Goal: Task Accomplishment & Management: Use online tool/utility

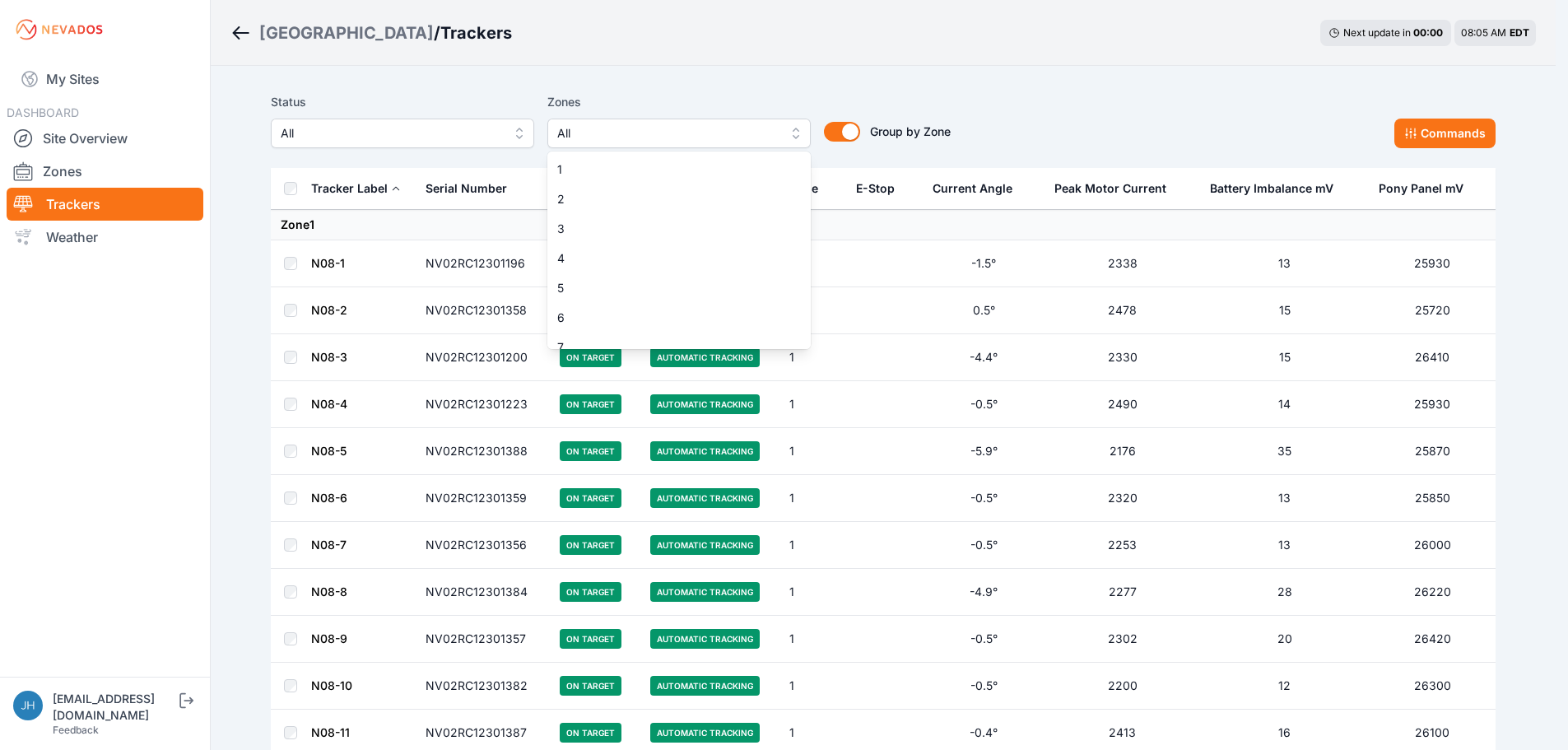
click at [801, 133] on button "All" at bounding box center [679, 133] width 263 height 29
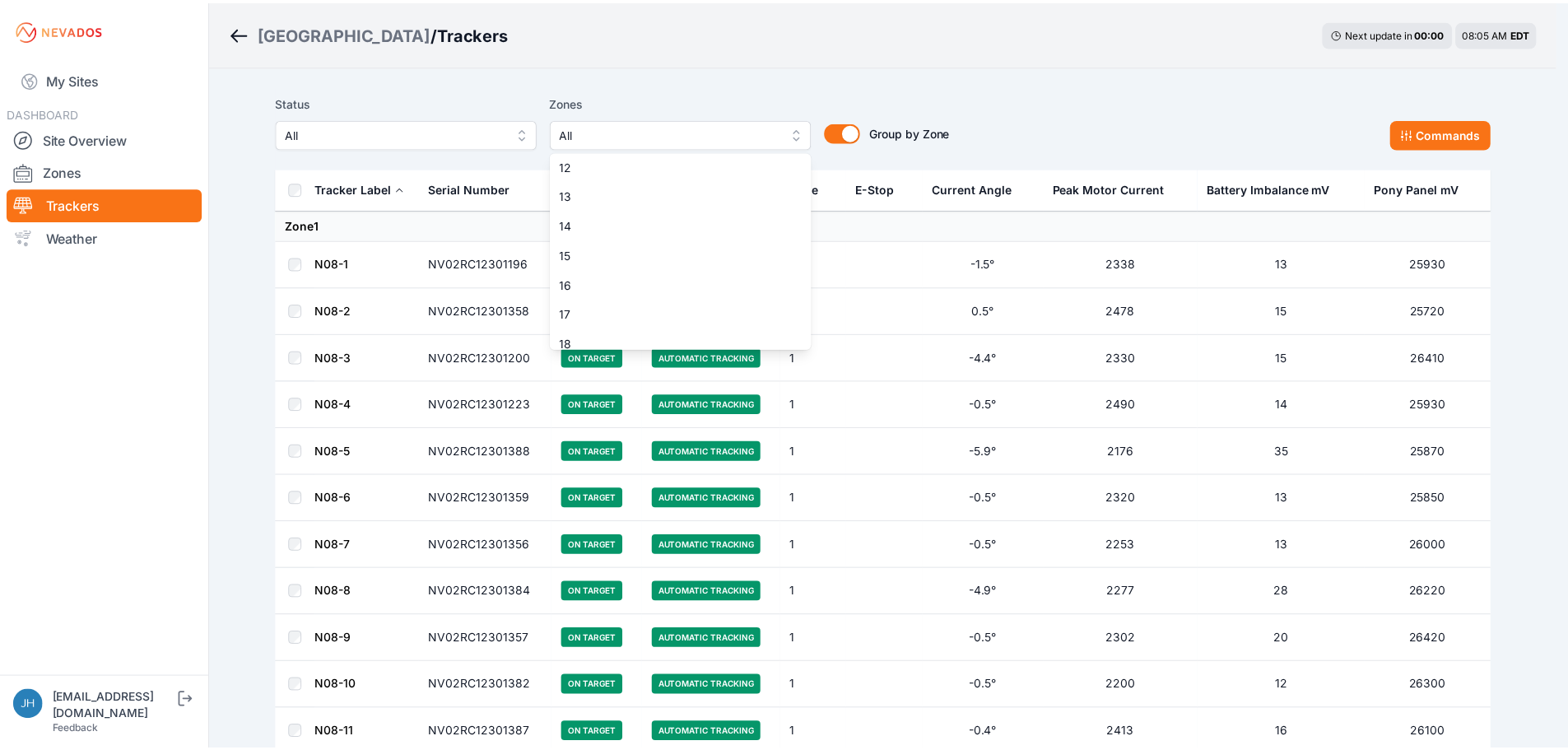
scroll to position [247, 0]
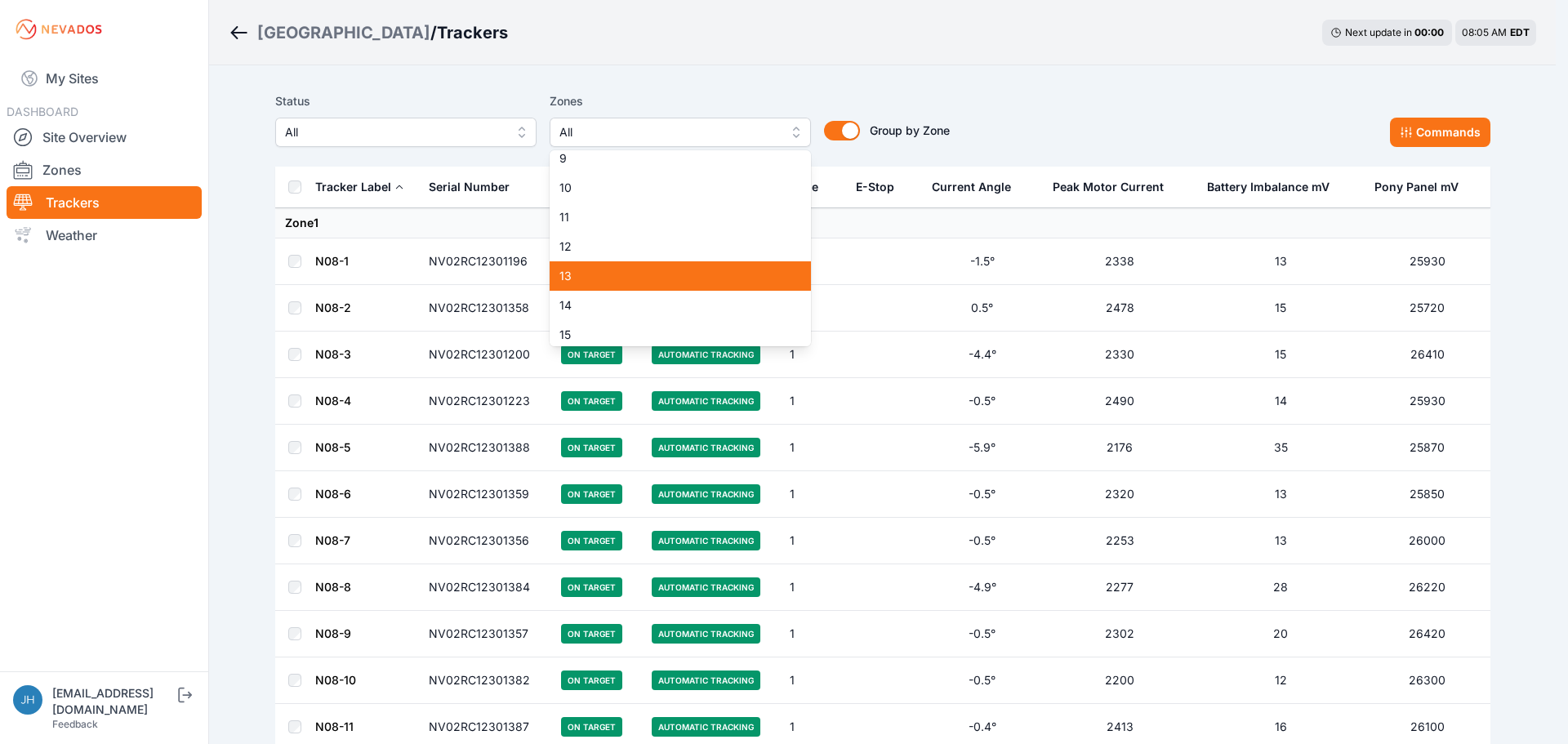
click at [721, 271] on span "13" at bounding box center [670, 276] width 222 height 16
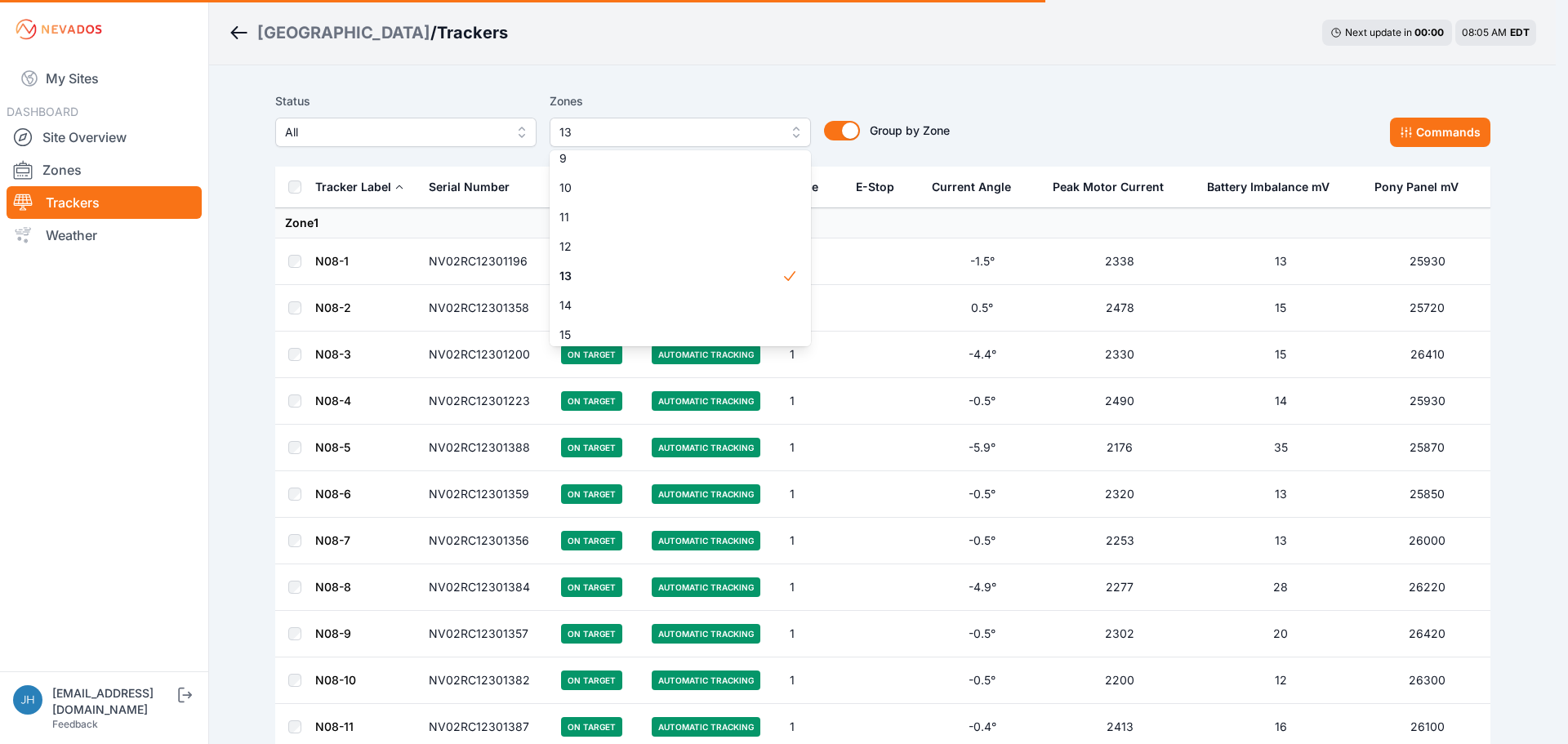
click at [1082, 94] on div "Status All Zones 13 1 2 3 4 5 6 7 8 9 10 11 12 13 14 15 16 17 18 19 20 21 22 23…" at bounding box center [883, 119] width 1215 height 56
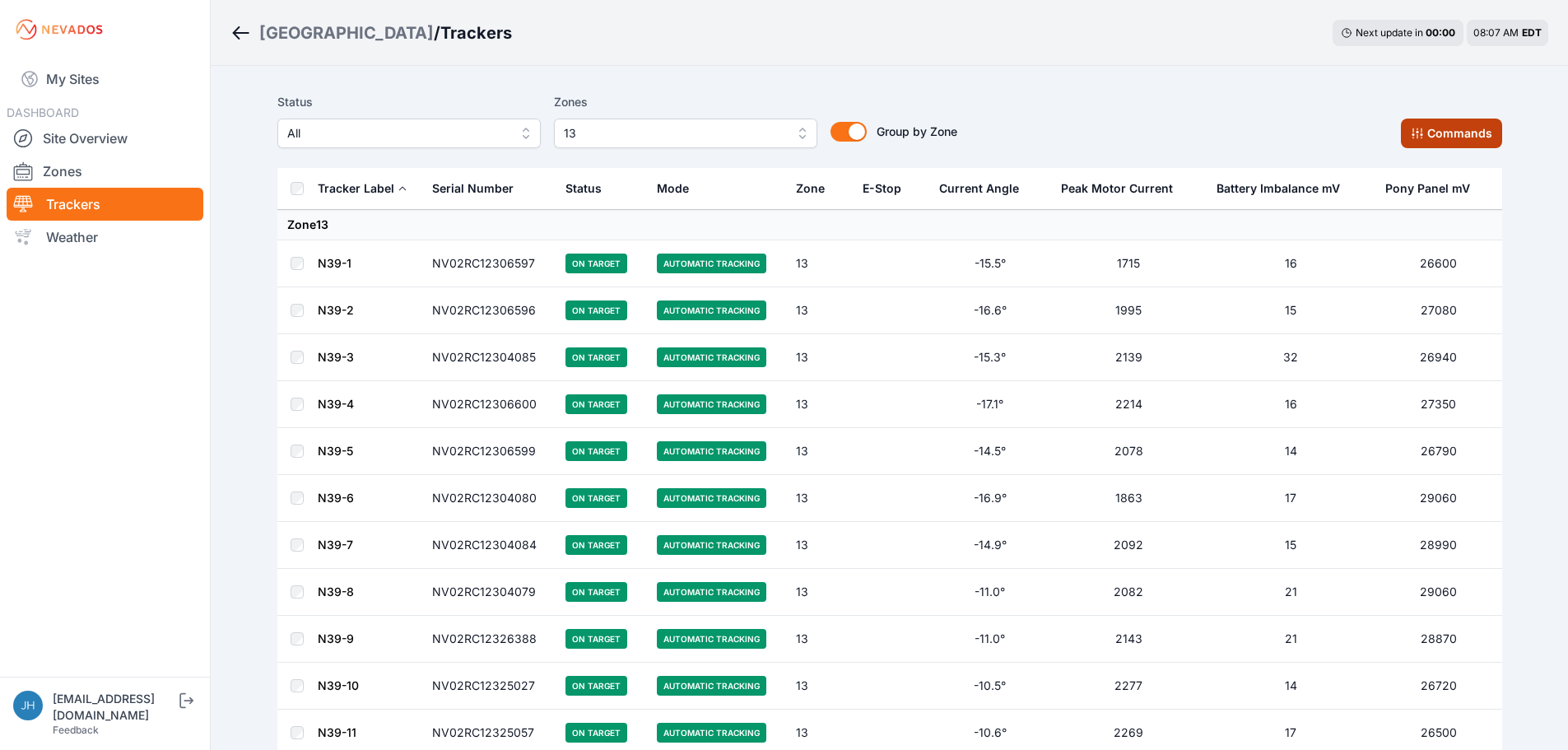
click at [1433, 128] on button "Commands" at bounding box center [1452, 133] width 101 height 29
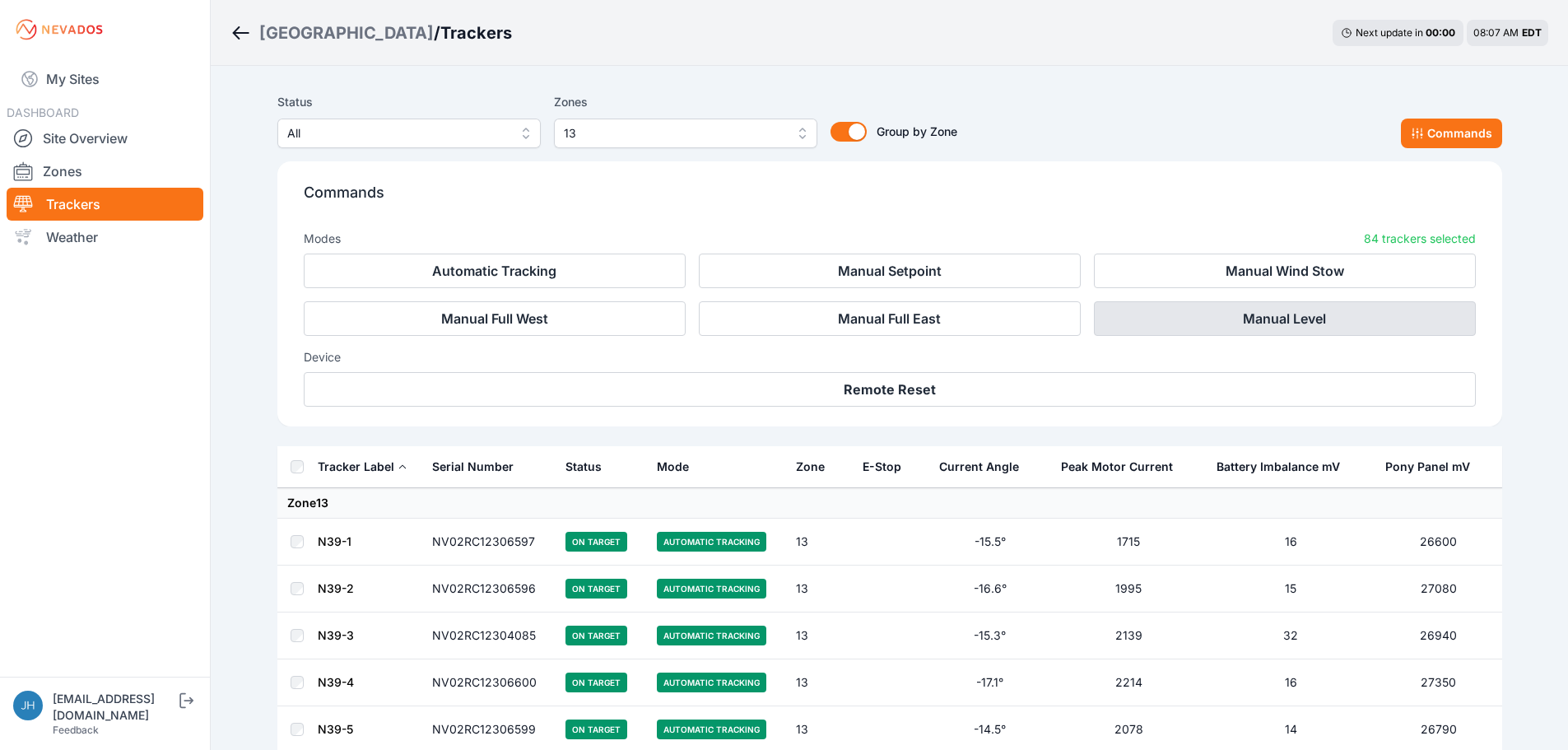
click at [1224, 317] on button "Manual Level" at bounding box center [1285, 318] width 382 height 35
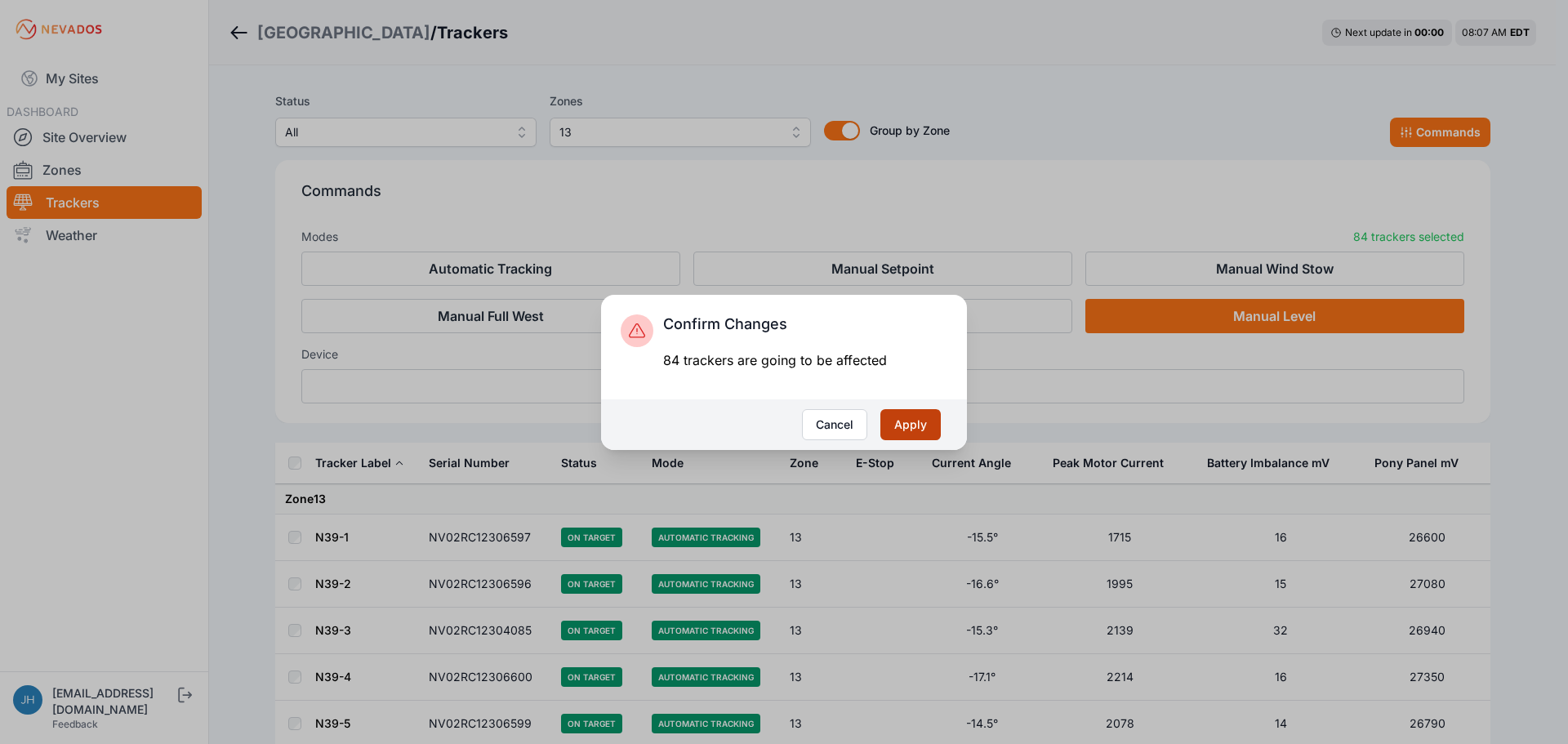
click at [912, 420] on button "Apply" at bounding box center [910, 424] width 60 height 31
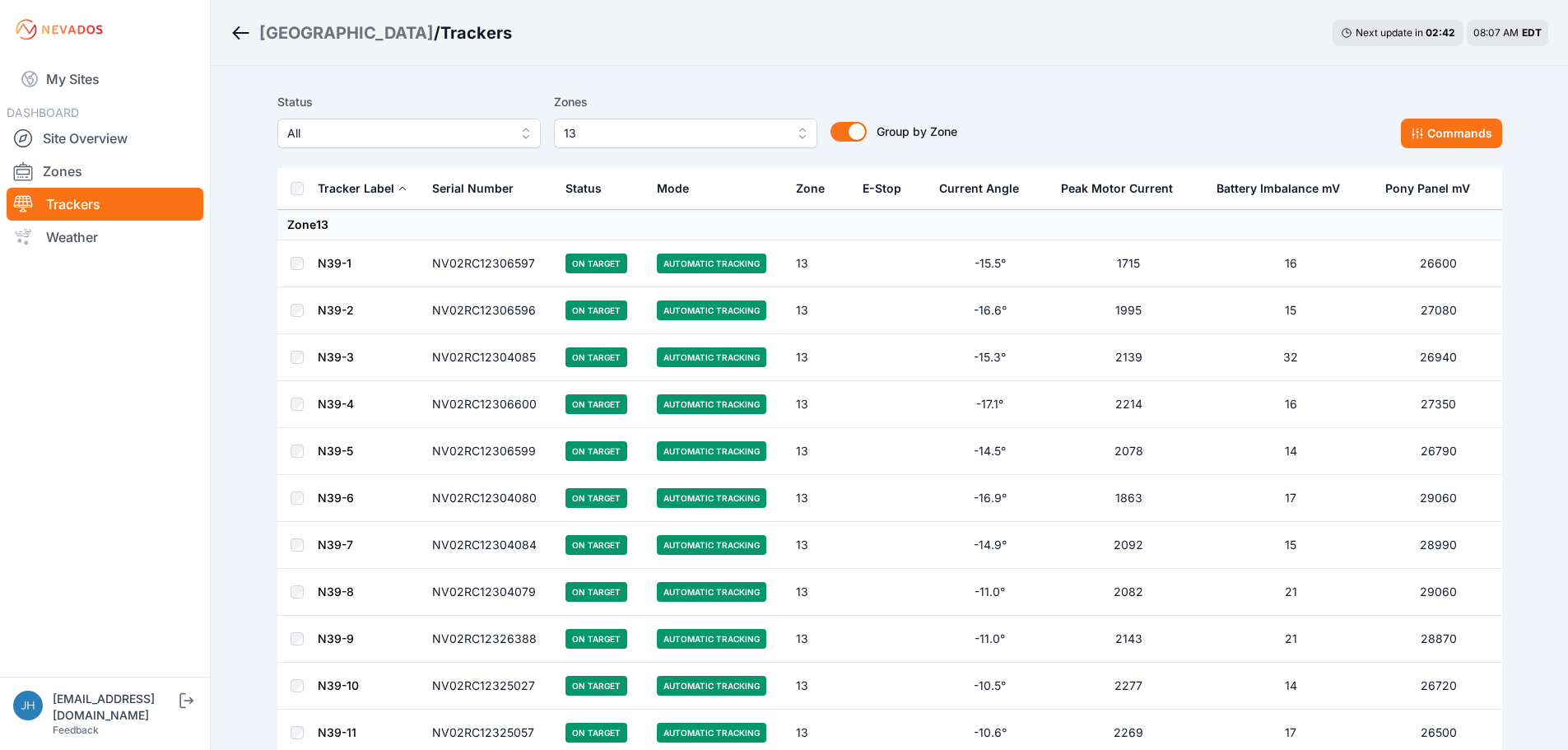
click at [304, 185] on th at bounding box center [297, 190] width 40 height 42
click at [1464, 129] on button "Commands" at bounding box center [1452, 133] width 101 height 29
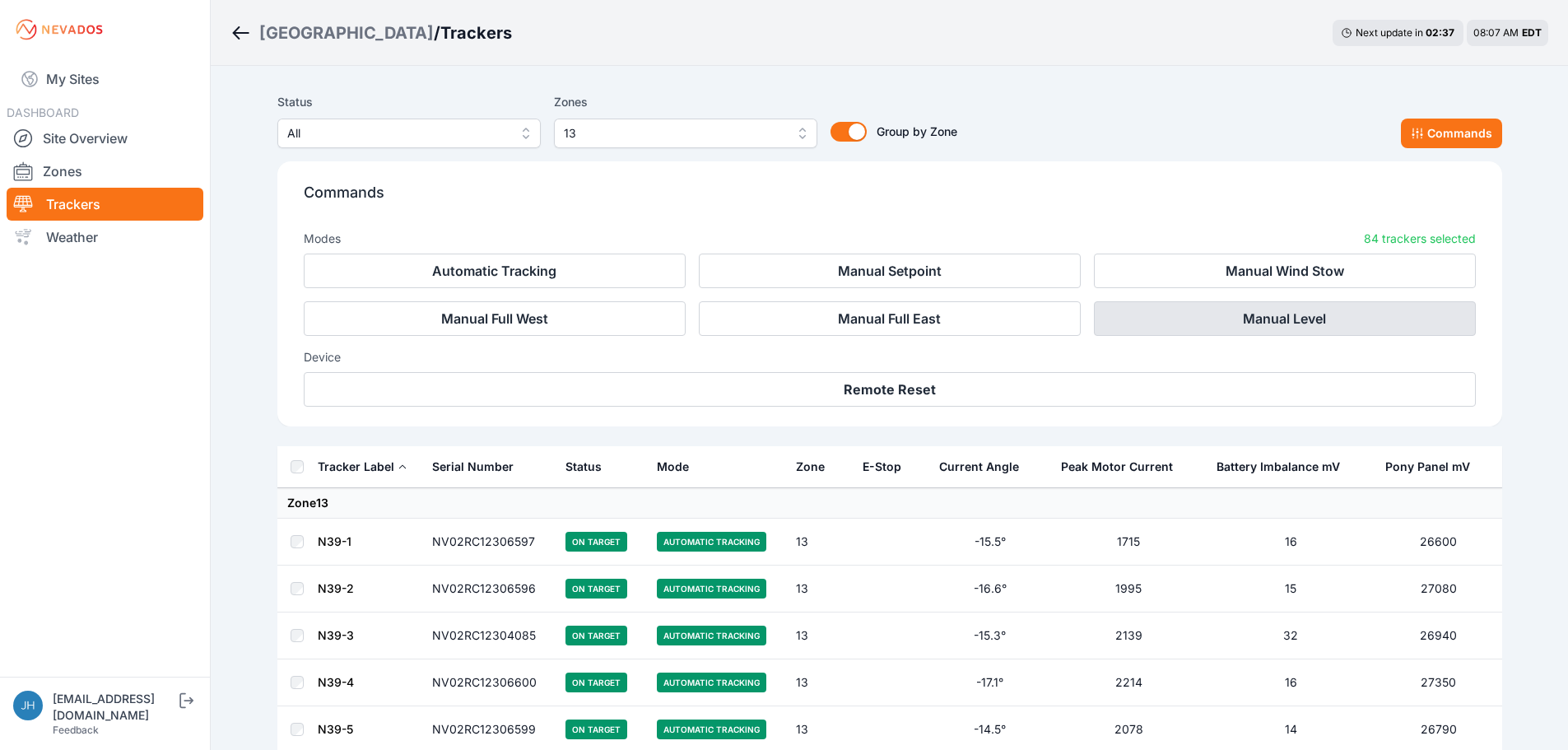
click at [1301, 315] on button "Manual Level" at bounding box center [1285, 318] width 382 height 35
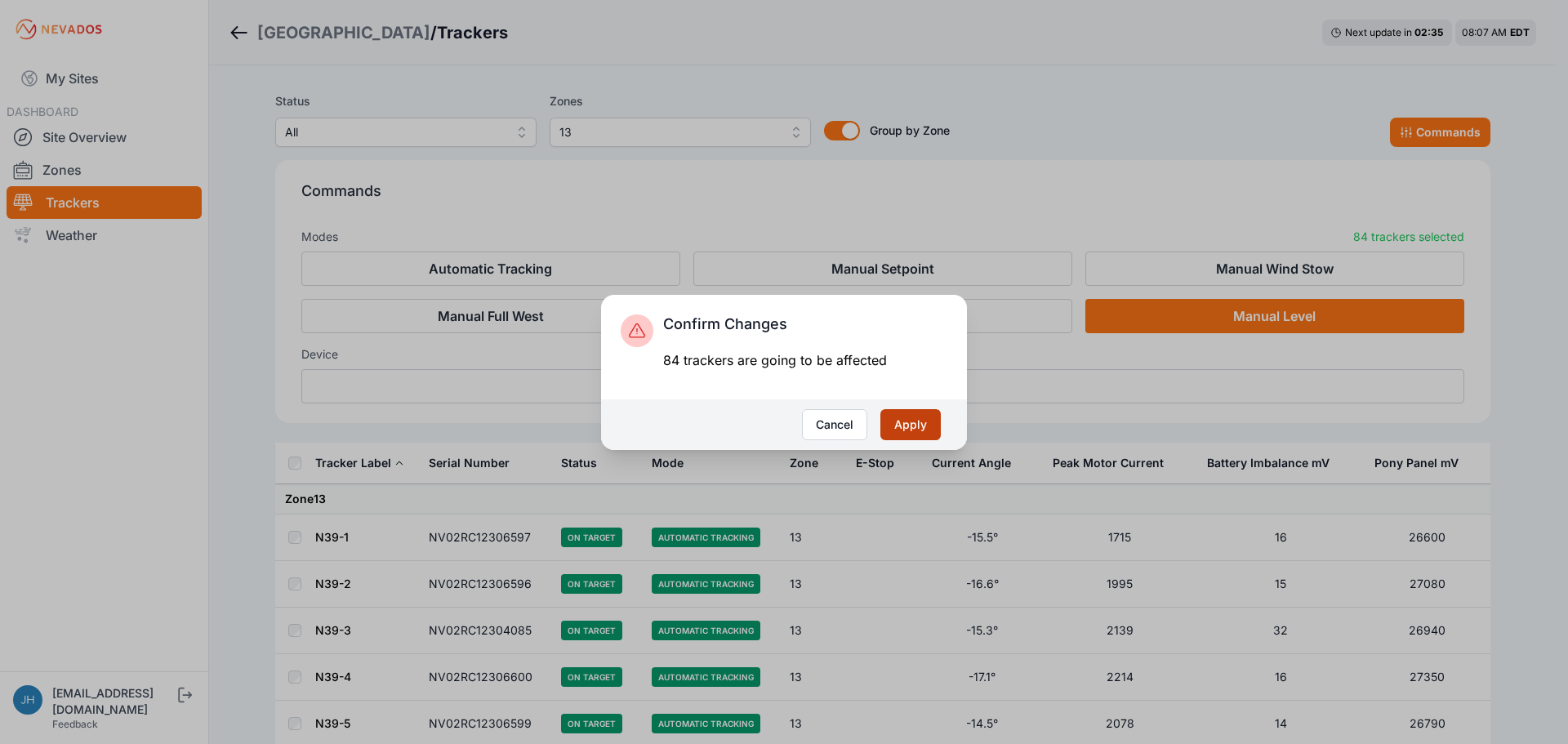
click at [919, 414] on button "Apply" at bounding box center [910, 424] width 60 height 31
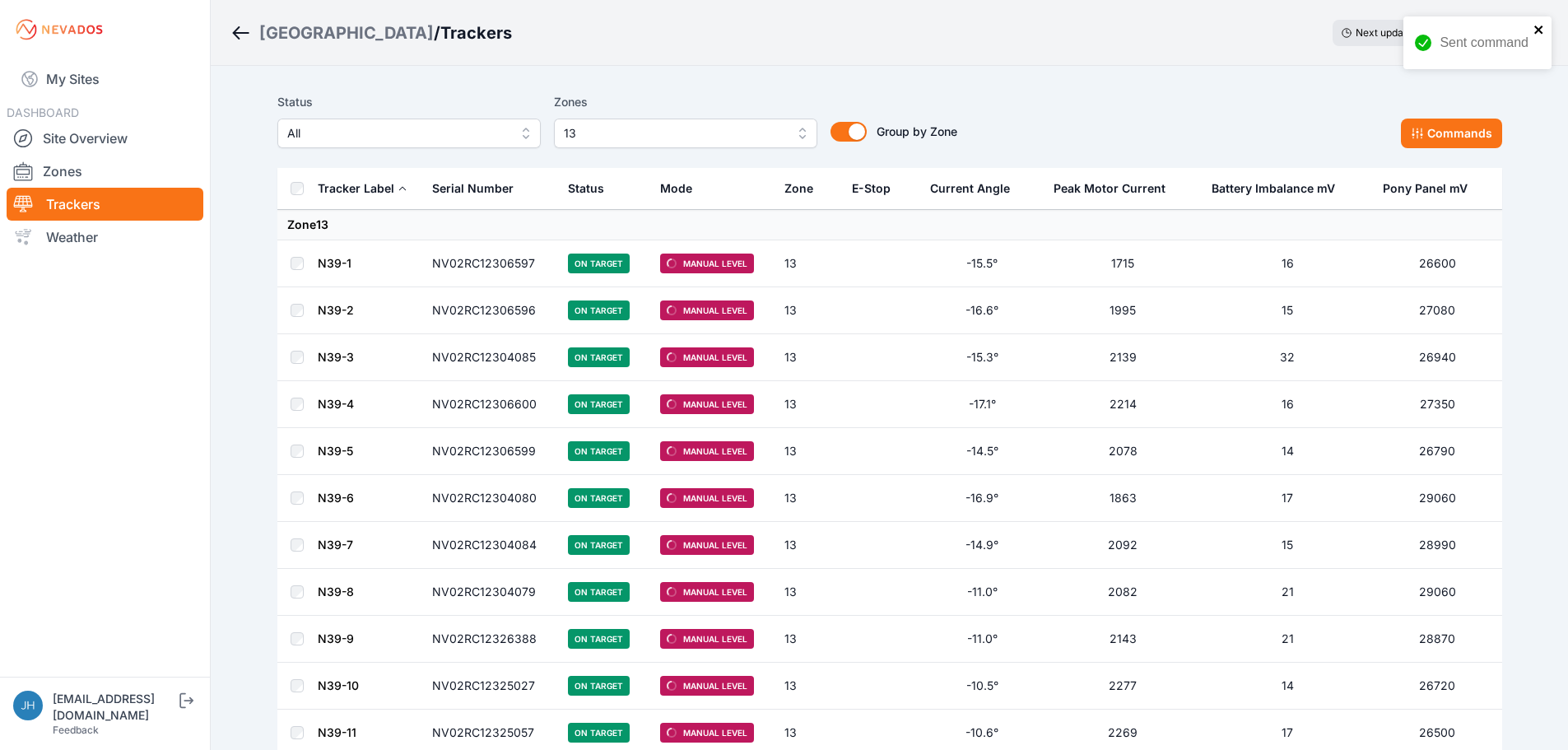
click at [1537, 28] on icon "close" at bounding box center [1539, 29] width 8 height 8
click at [803, 133] on button "13" at bounding box center [686, 133] width 263 height 29
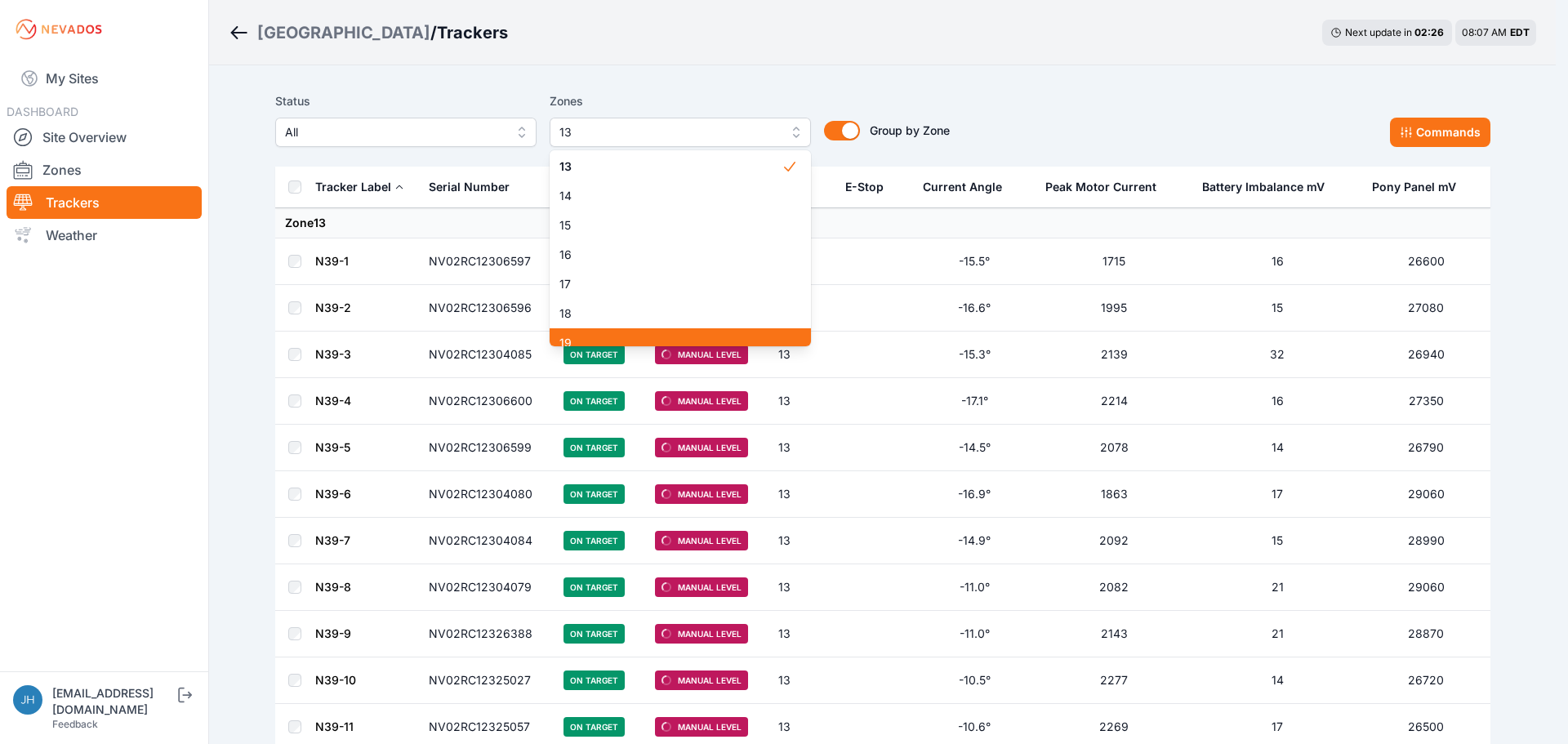
scroll to position [353, 0]
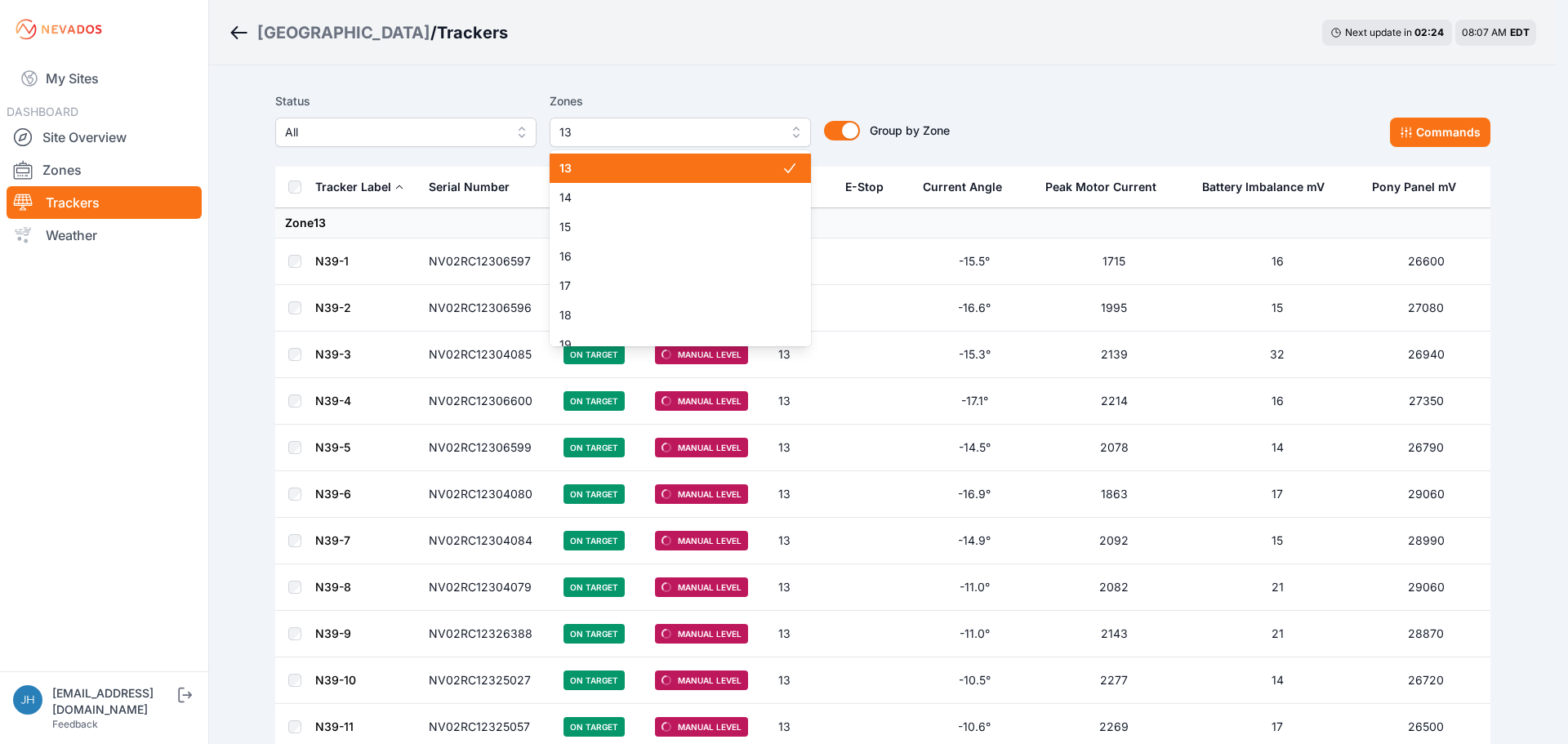
click at [757, 167] on span "13" at bounding box center [670, 168] width 222 height 16
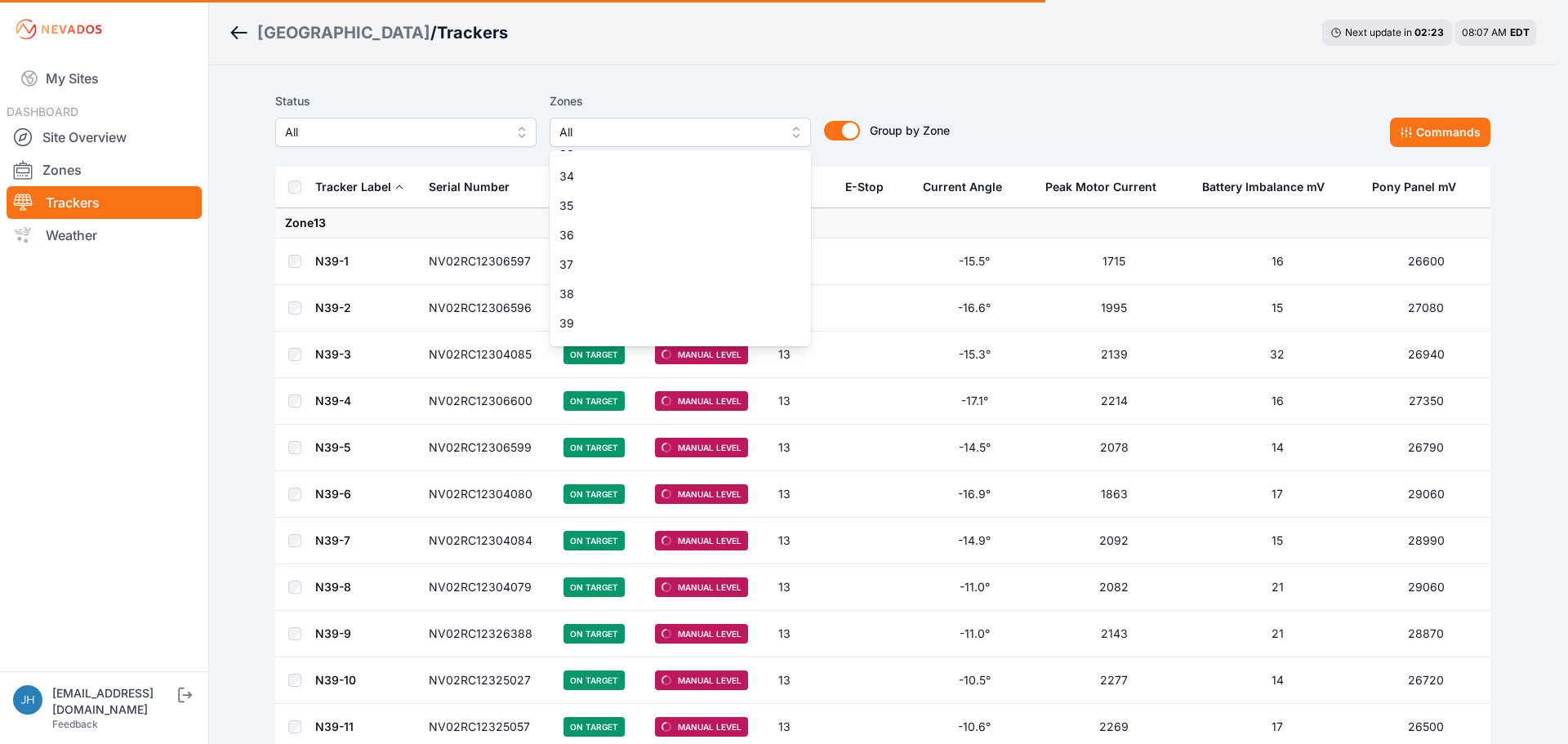
scroll to position [1088, 0]
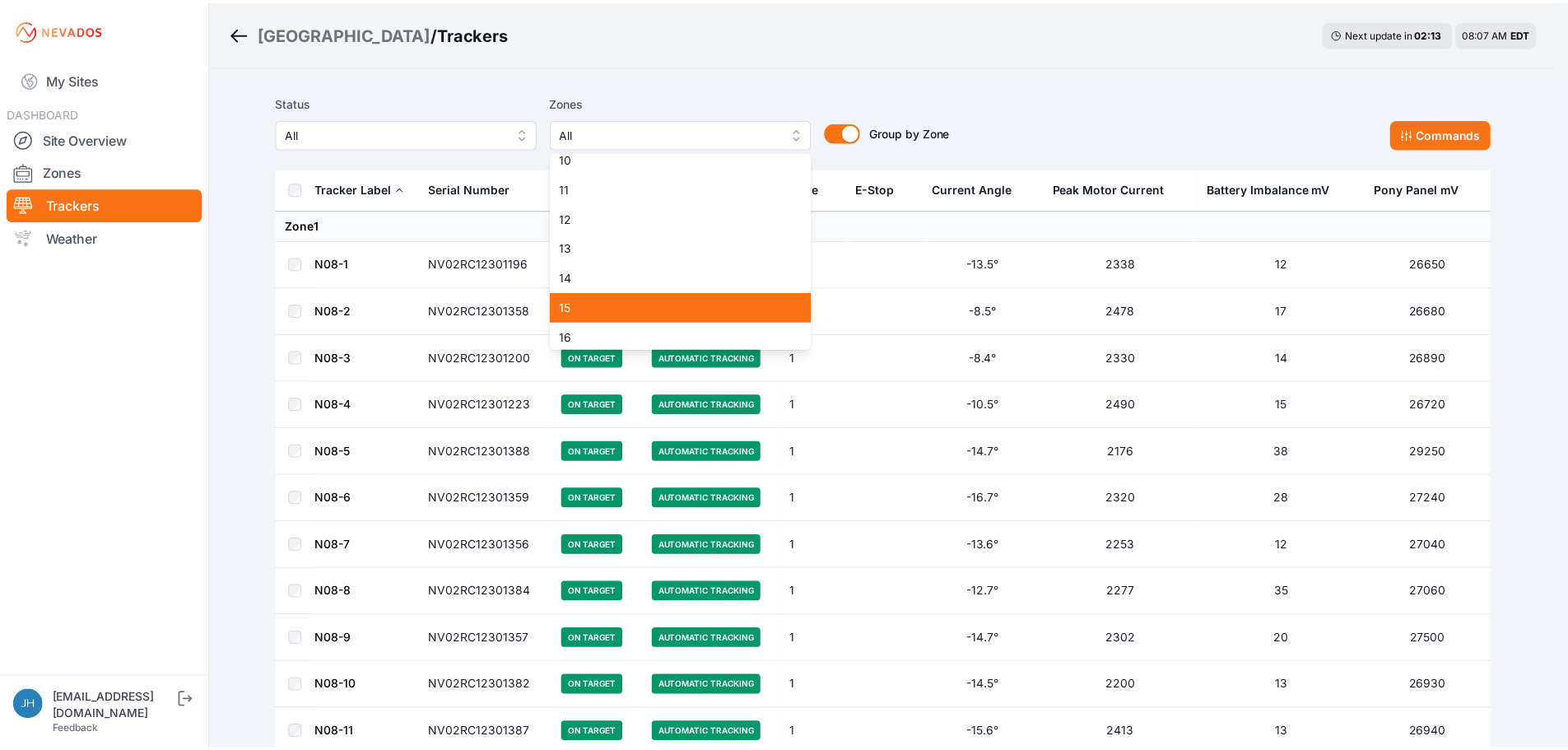
scroll to position [303, 0]
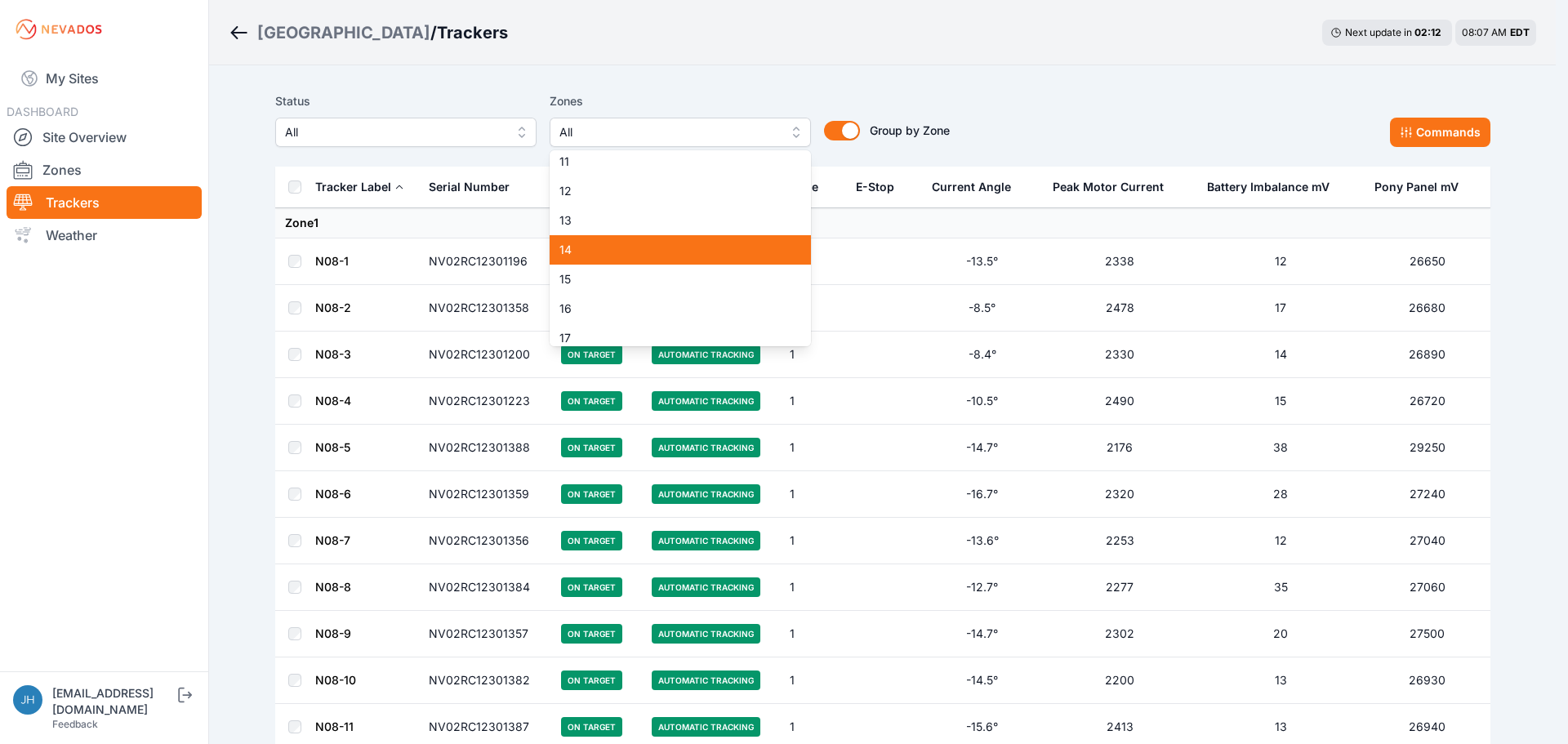
drag, startPoint x: 724, startPoint y: 250, endPoint x: 1211, endPoint y: 85, distance: 514.2
click at [725, 250] on span "14" at bounding box center [670, 250] width 222 height 16
click at [1211, 85] on div "Status All Zones 14 1 2 3 4 5 6 7 8 9 10 11 12 13 14 15 16 17 18 19 20 21 22 23…" at bounding box center [883, 125] width 1215 height 81
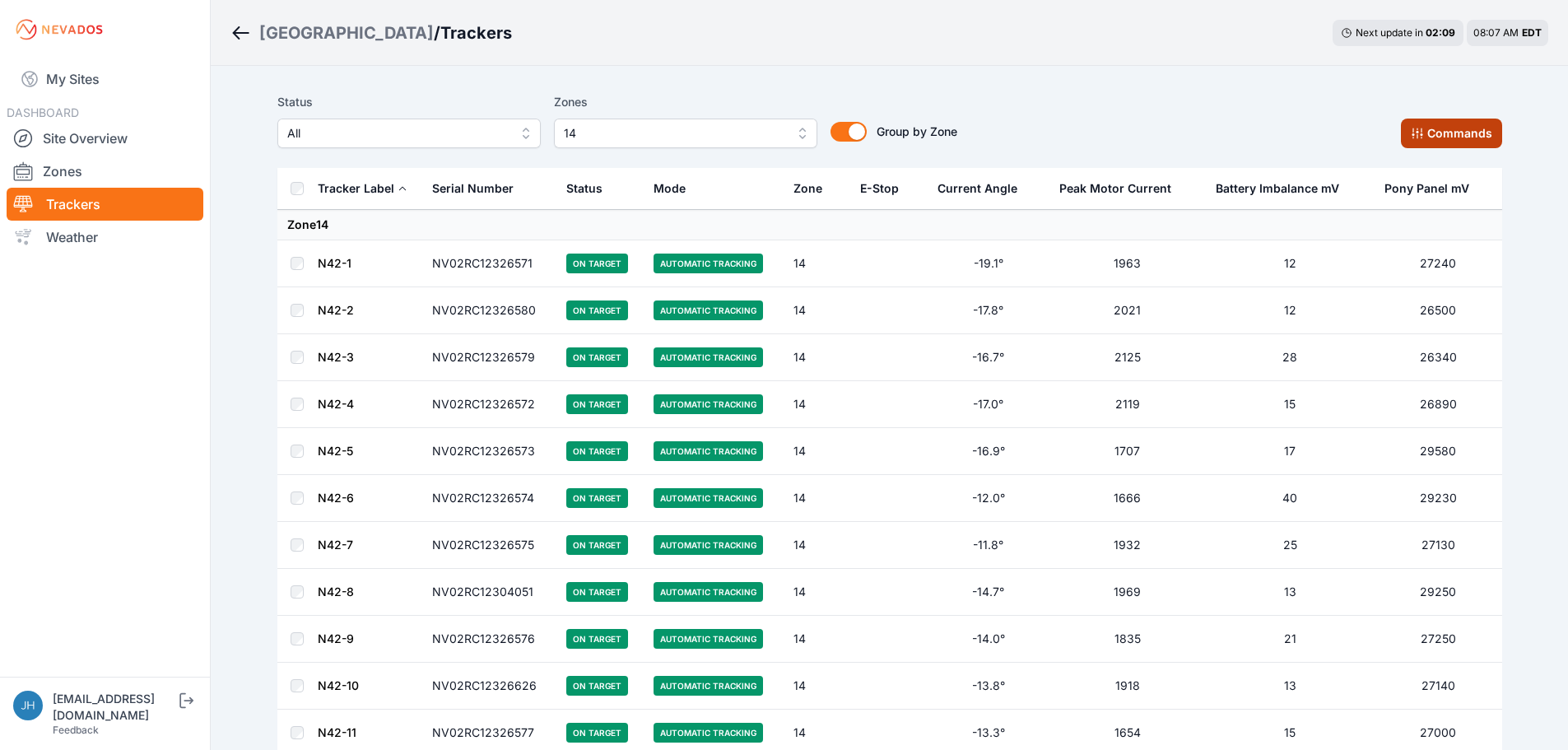
click at [1460, 125] on button "Commands" at bounding box center [1452, 133] width 101 height 29
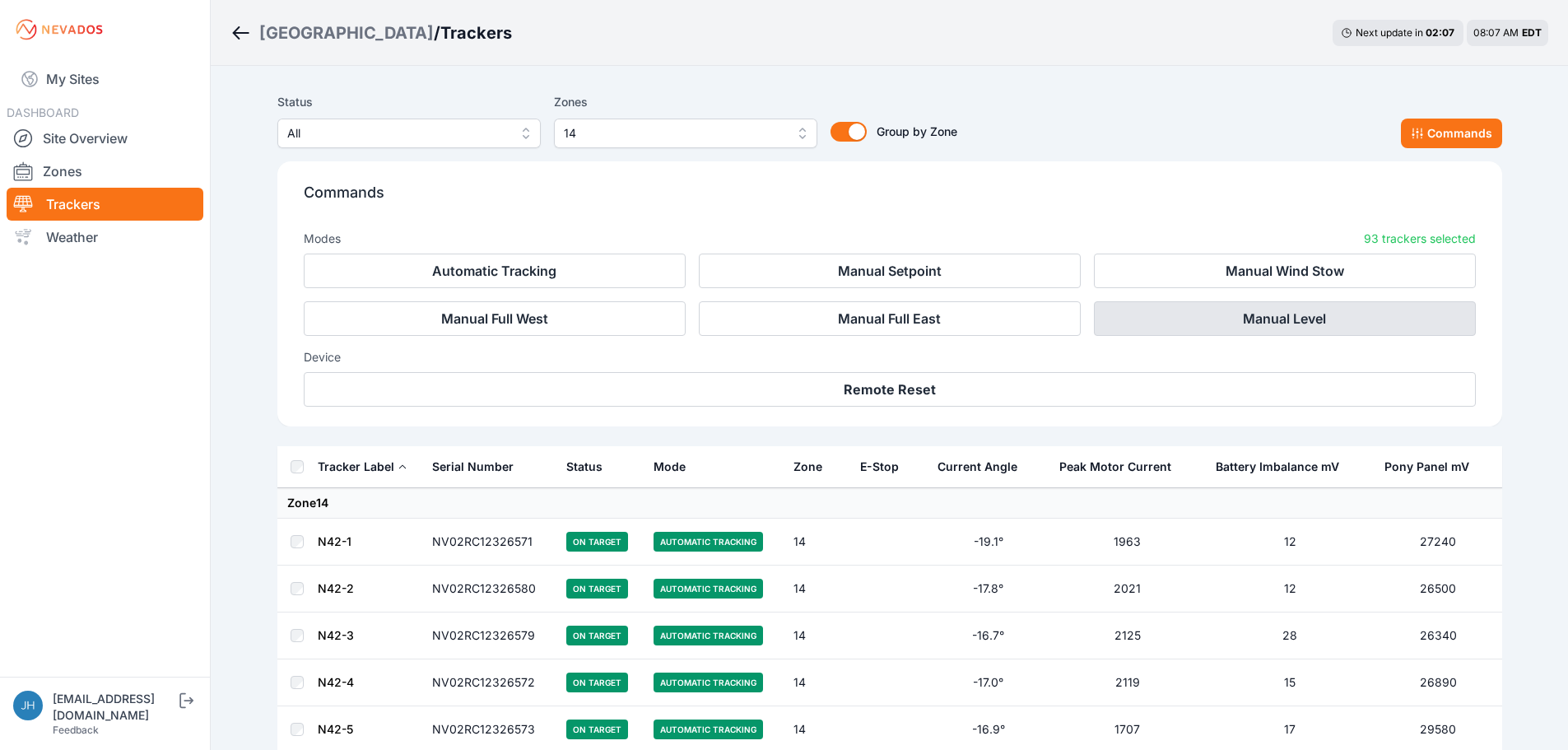
click at [1294, 319] on button "Manual Level" at bounding box center [1285, 318] width 382 height 35
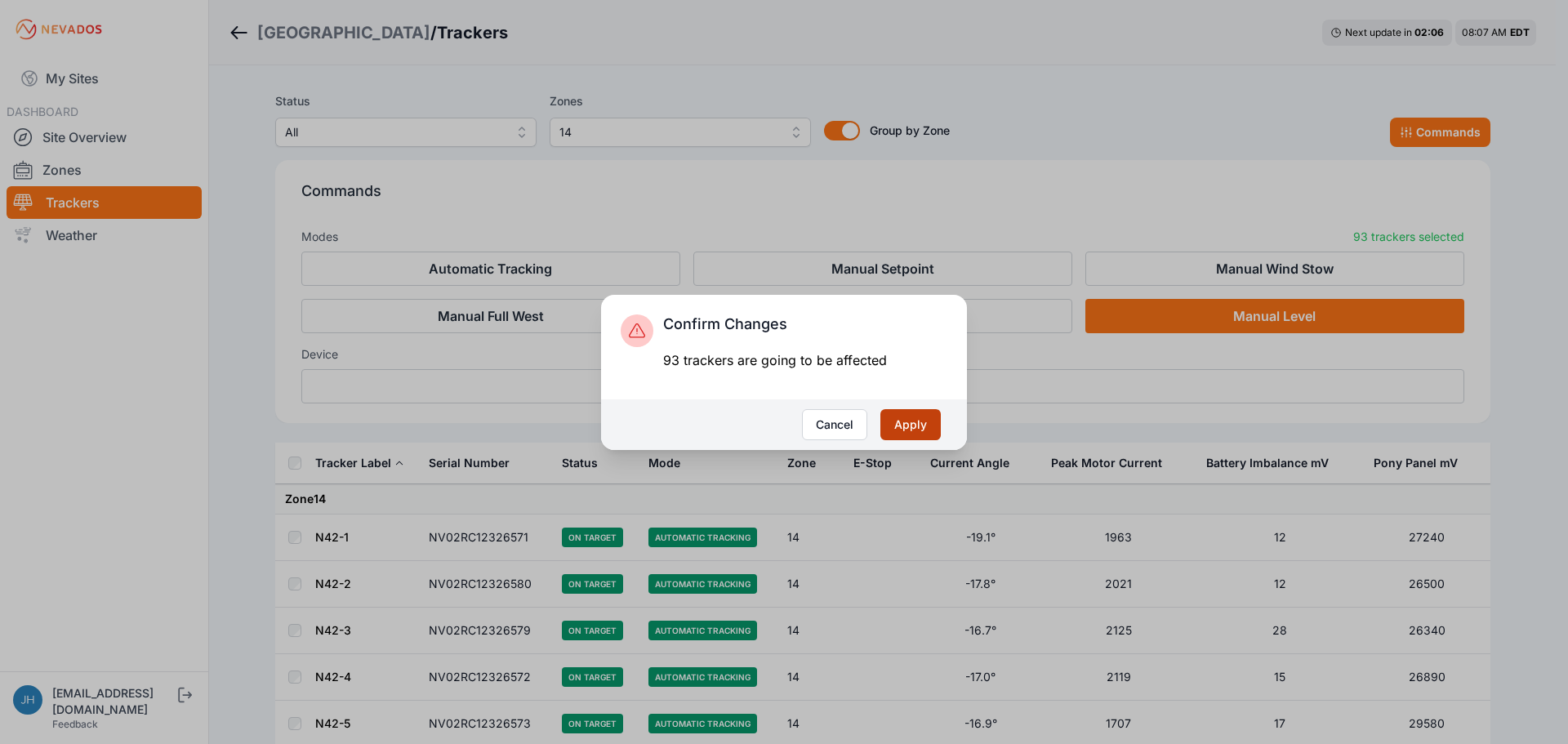
click at [922, 423] on button "Apply" at bounding box center [910, 424] width 60 height 31
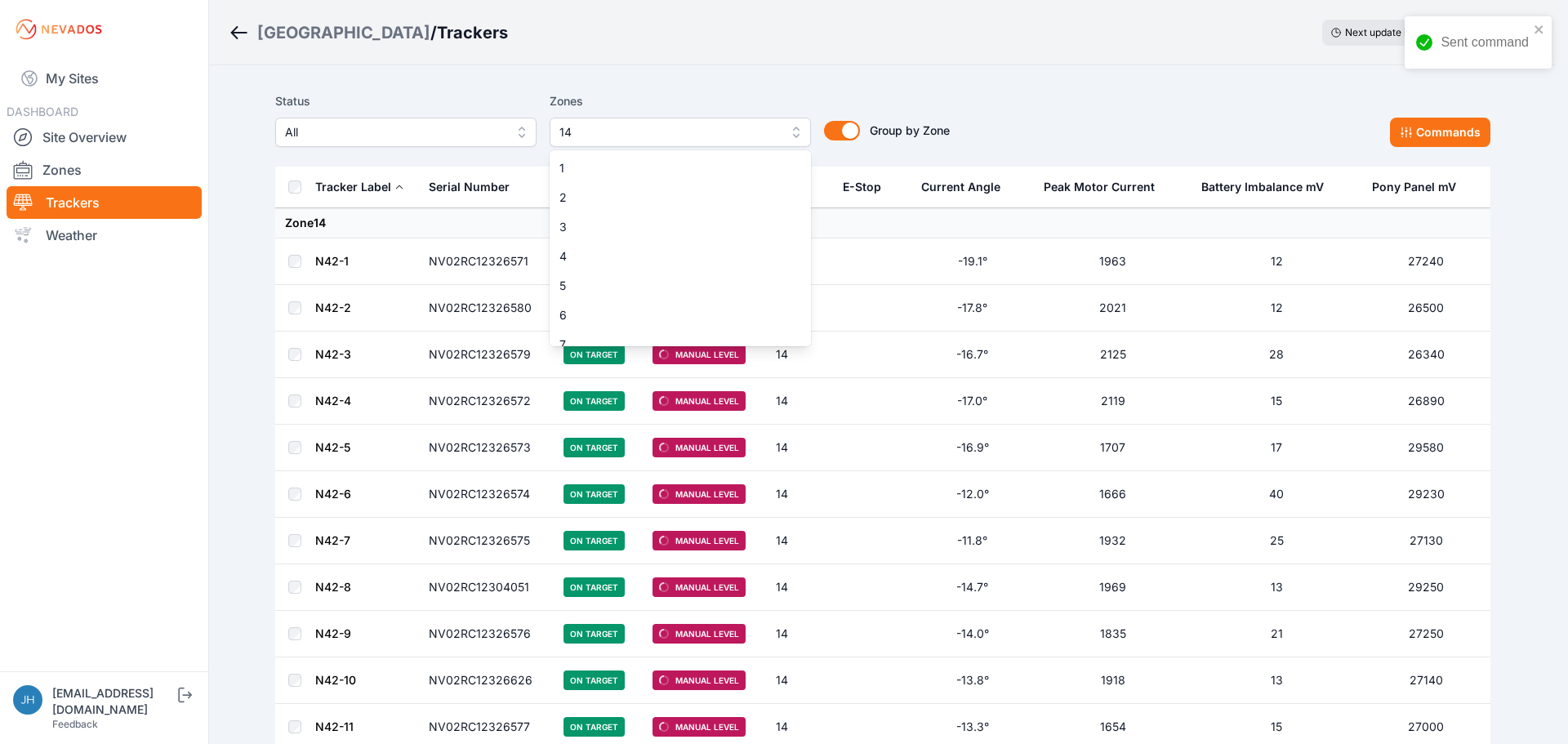
click at [792, 131] on button "14" at bounding box center [680, 132] width 261 height 29
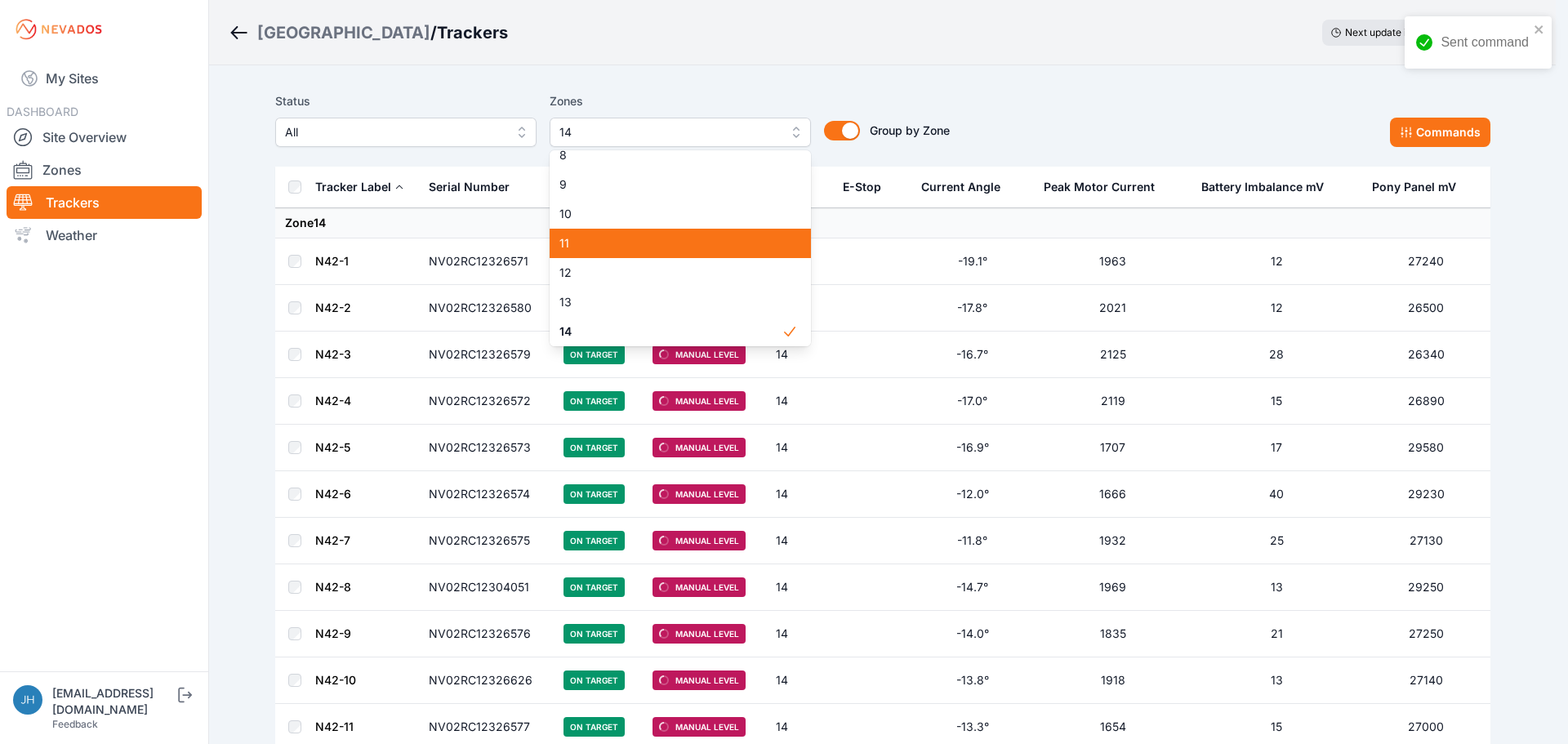
scroll to position [300, 0]
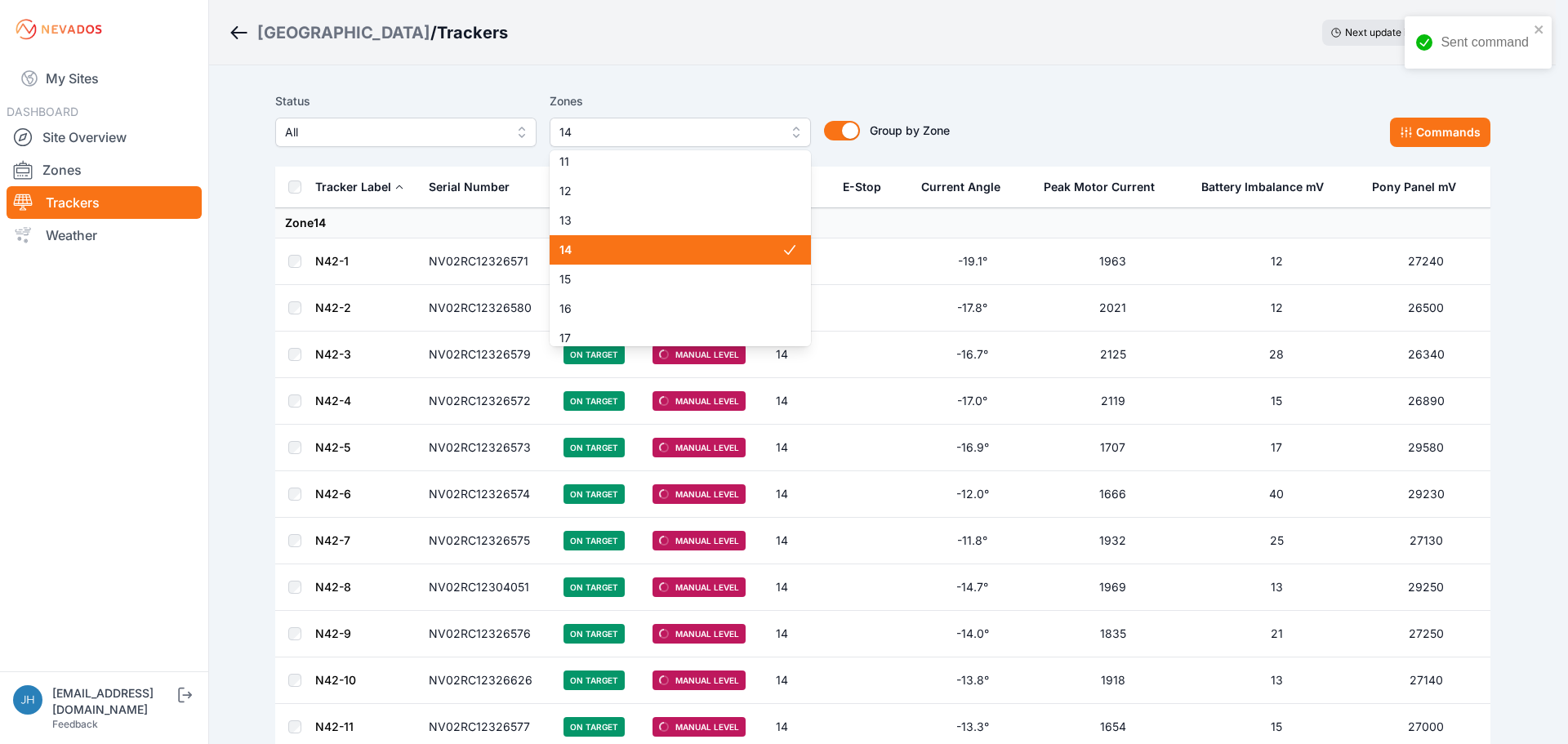
click at [744, 250] on span "14" at bounding box center [670, 250] width 222 height 16
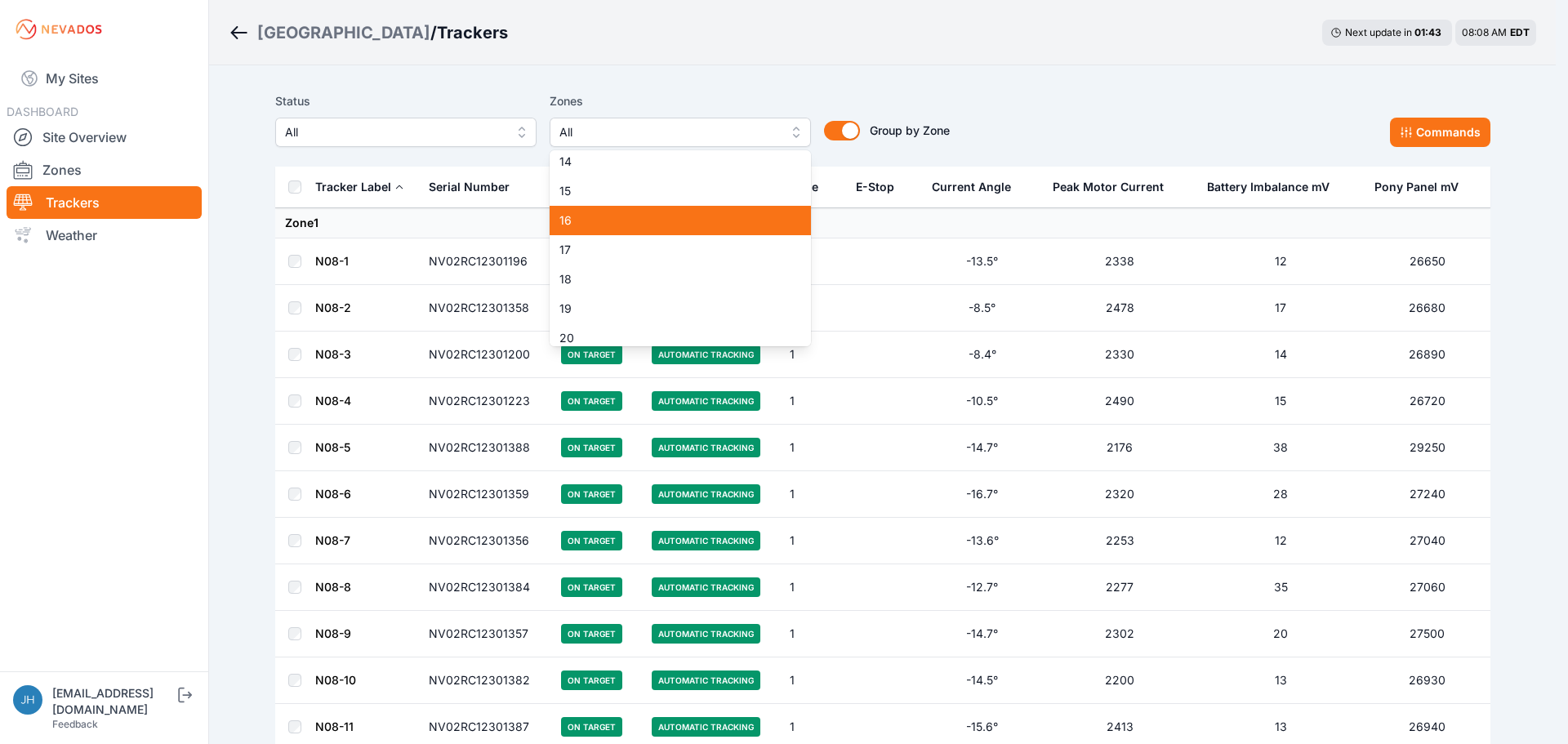
scroll to position [382, 0]
click at [1125, 93] on div "Status All Zones All 1 2 3 4 5 6 7 8 9 10 11 12 13 14 15 16 17 18 19 20 21 22 2…" at bounding box center [883, 119] width 1215 height 56
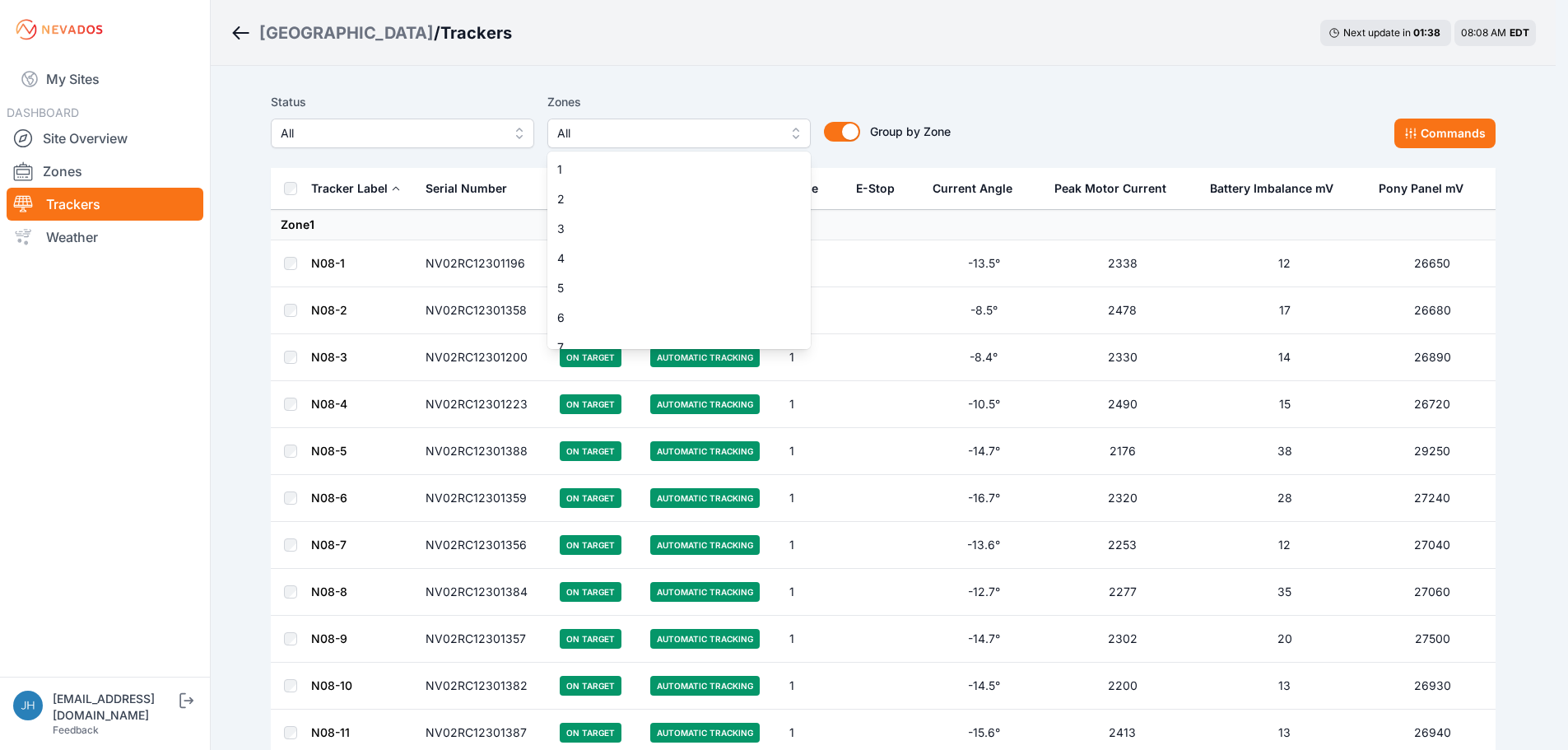
click at [803, 134] on button "All" at bounding box center [679, 133] width 263 height 29
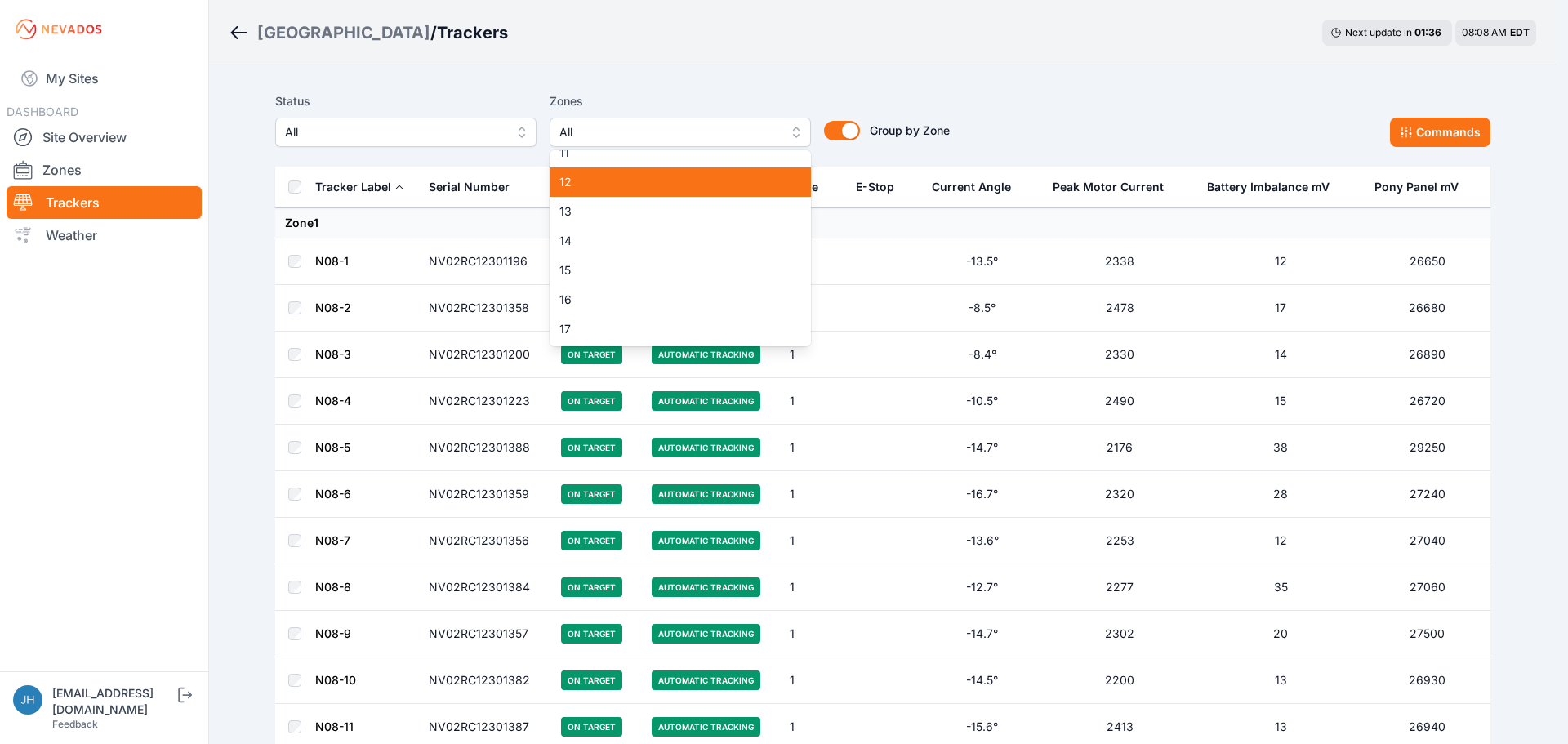
scroll to position [327, 0]
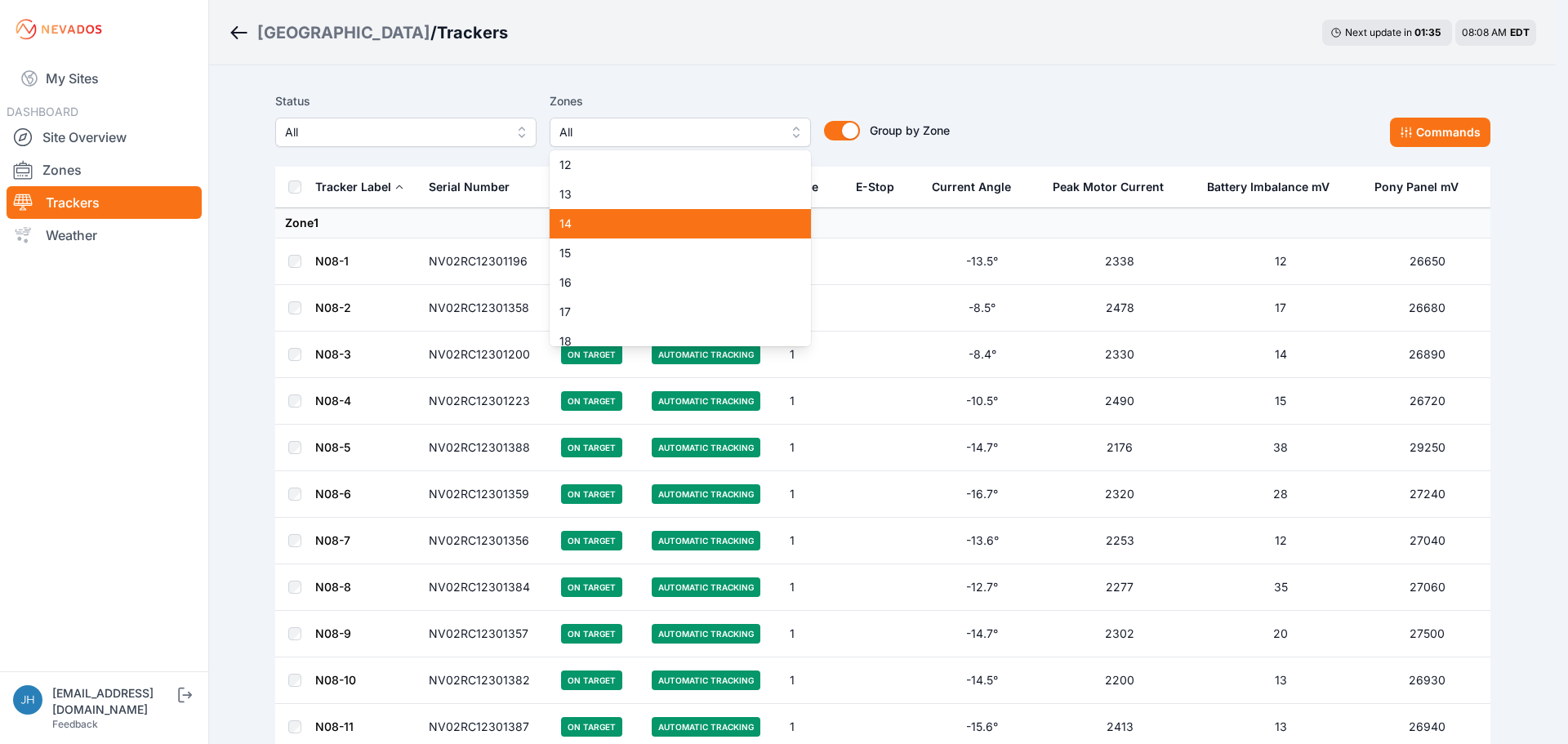
click at [727, 222] on span "14" at bounding box center [670, 224] width 222 height 16
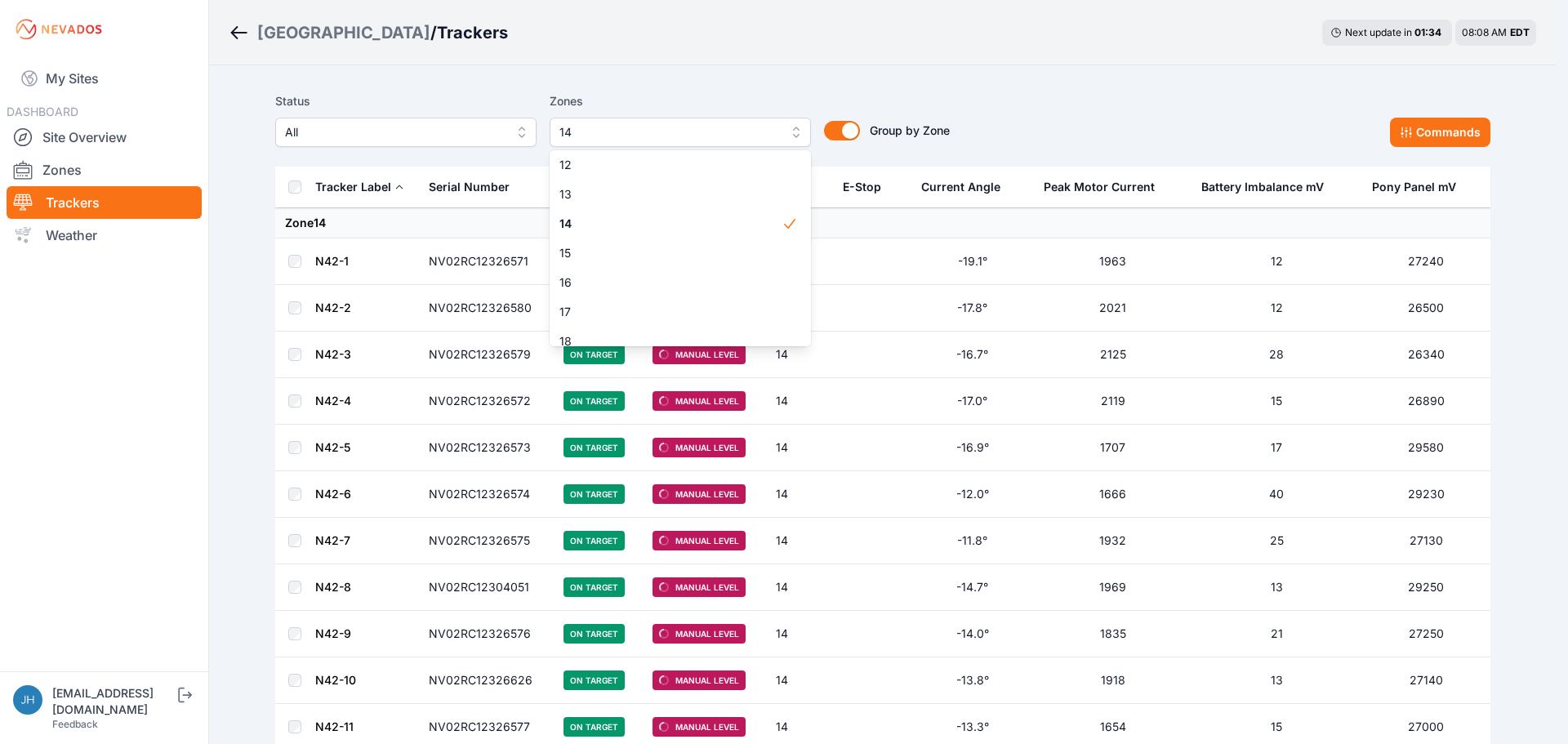
click at [1090, 112] on div "Status All Zones 14 1 2 3 4 5 6 7 8 9 10 11 12 13 14 15 16 17 18 19 20 21 22 23…" at bounding box center [883, 119] width 1215 height 56
click at [798, 130] on button "14" at bounding box center [680, 132] width 261 height 29
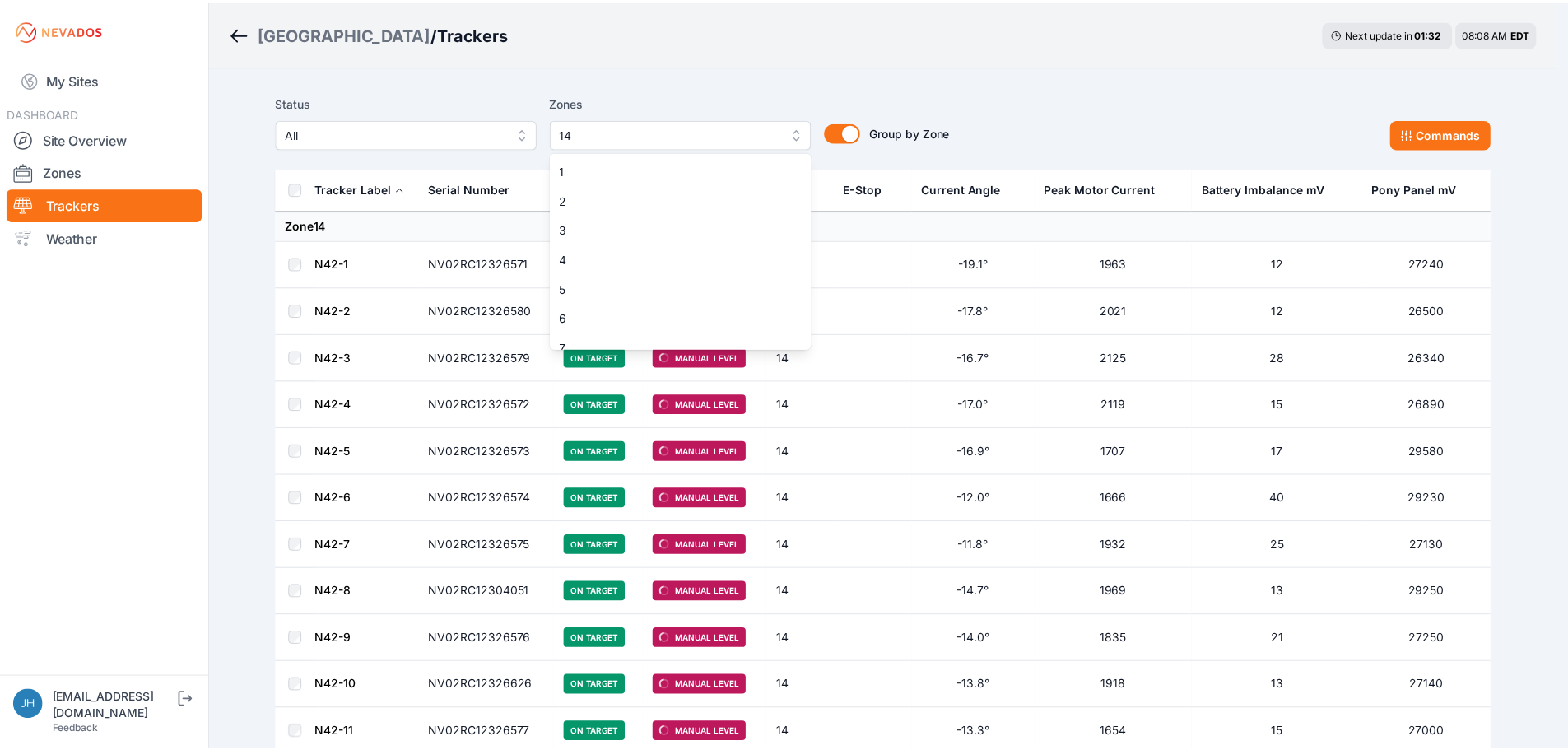
scroll to position [221, 0]
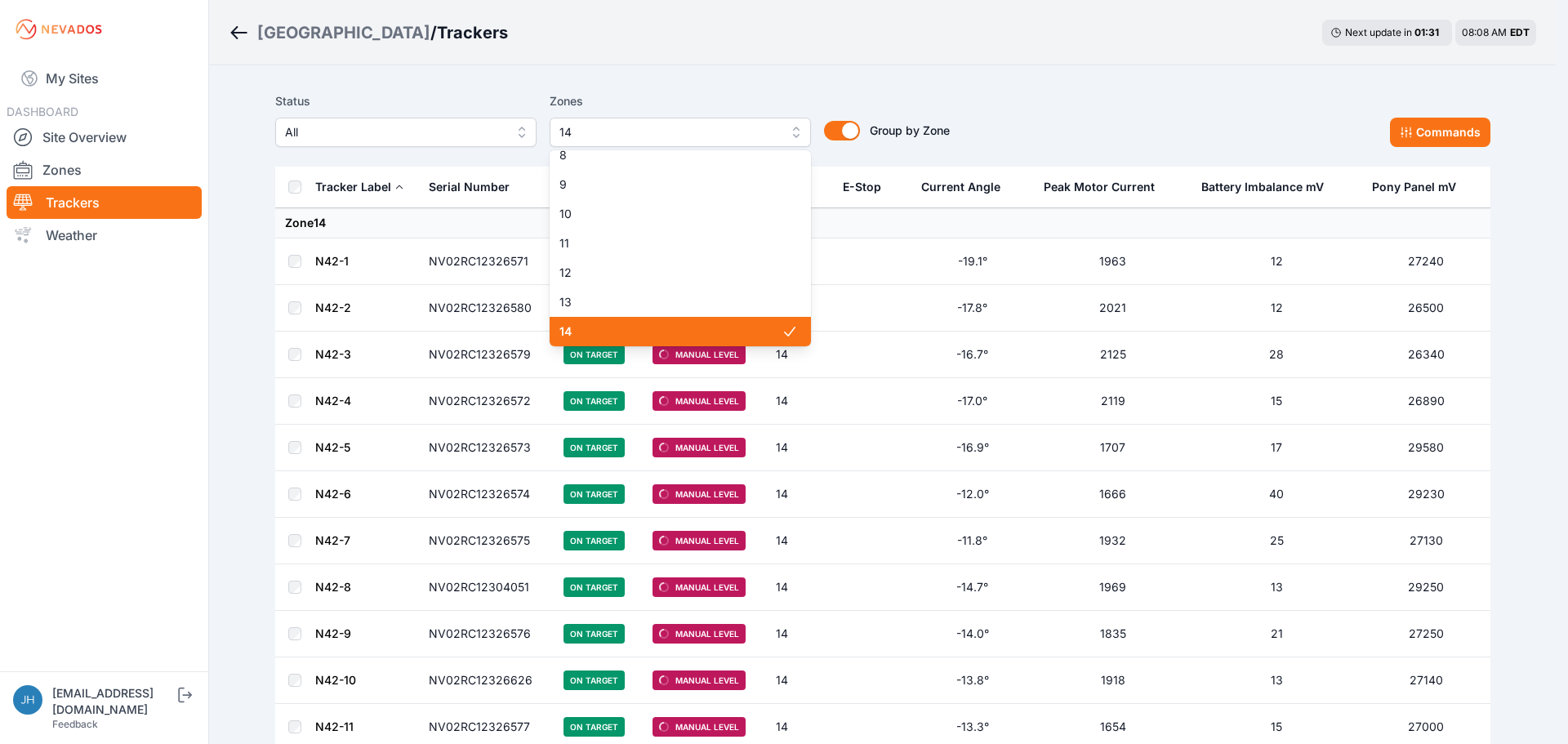
click at [695, 328] on span "14" at bounding box center [670, 331] width 222 height 16
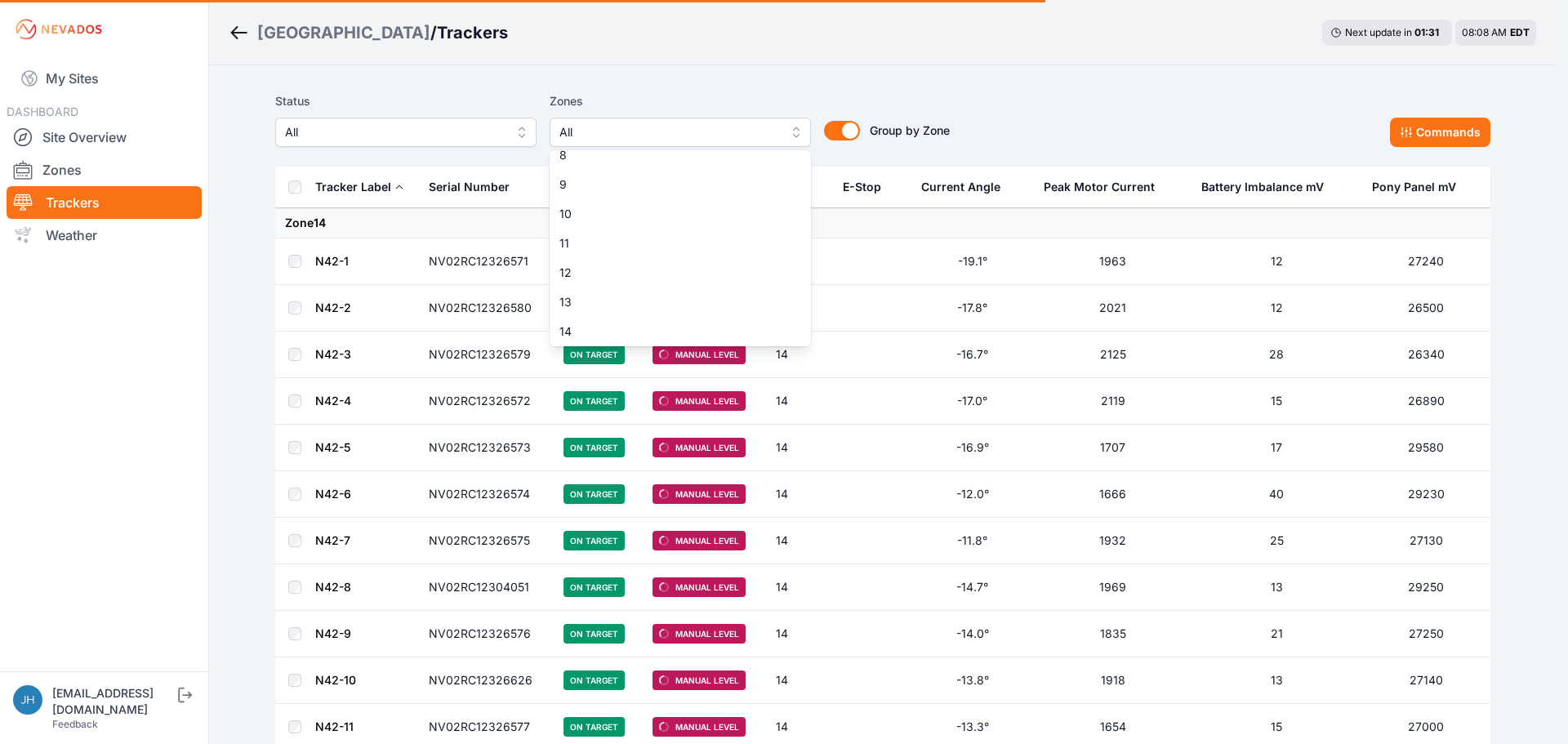
click at [1074, 120] on div "Status All Zones All 1 2 3 4 5 6 7 8 9 10 11 12 13 14 15 16 17 18 19 20 21 22 2…" at bounding box center [883, 119] width 1215 height 56
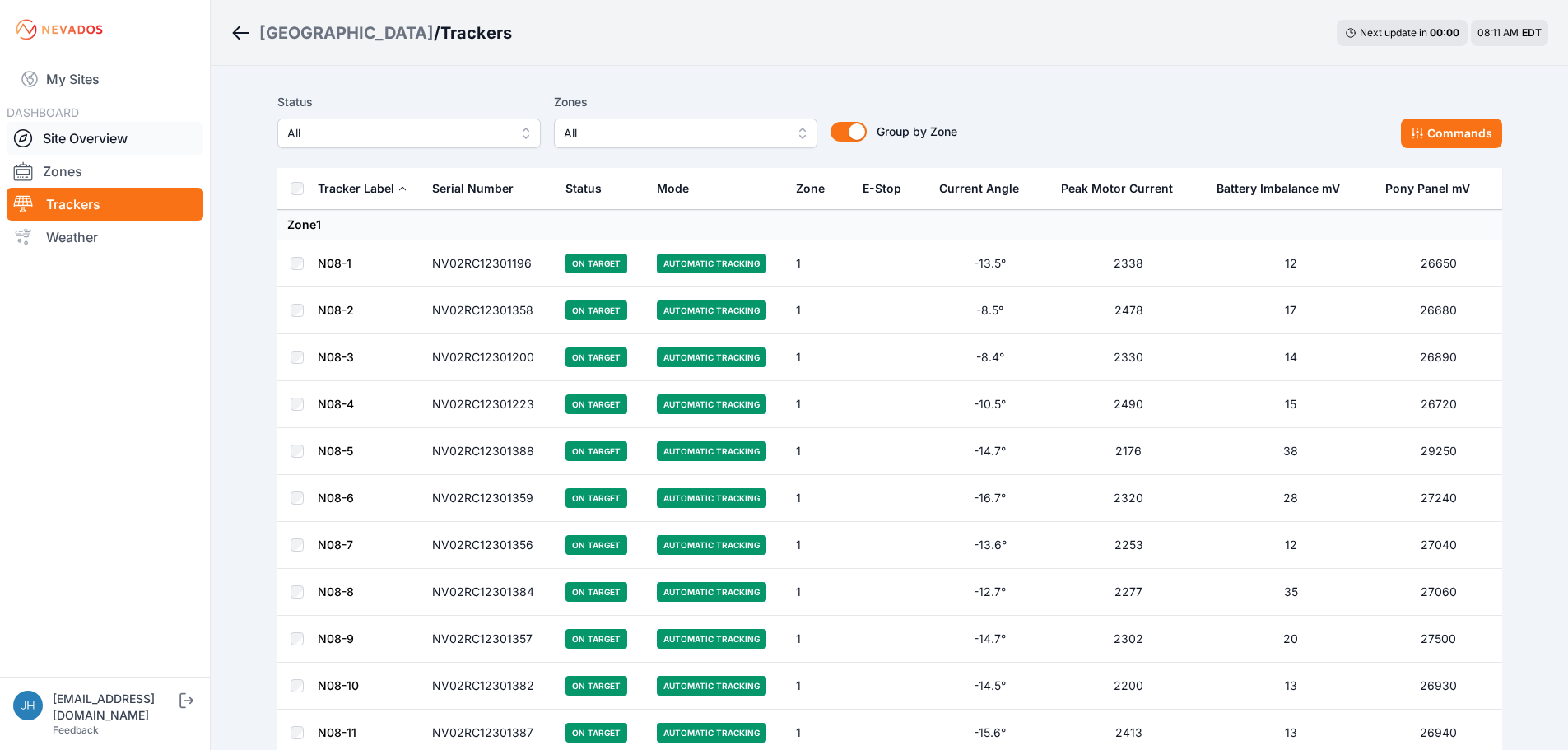
click at [59, 140] on link "Site Overview" at bounding box center [105, 138] width 197 height 33
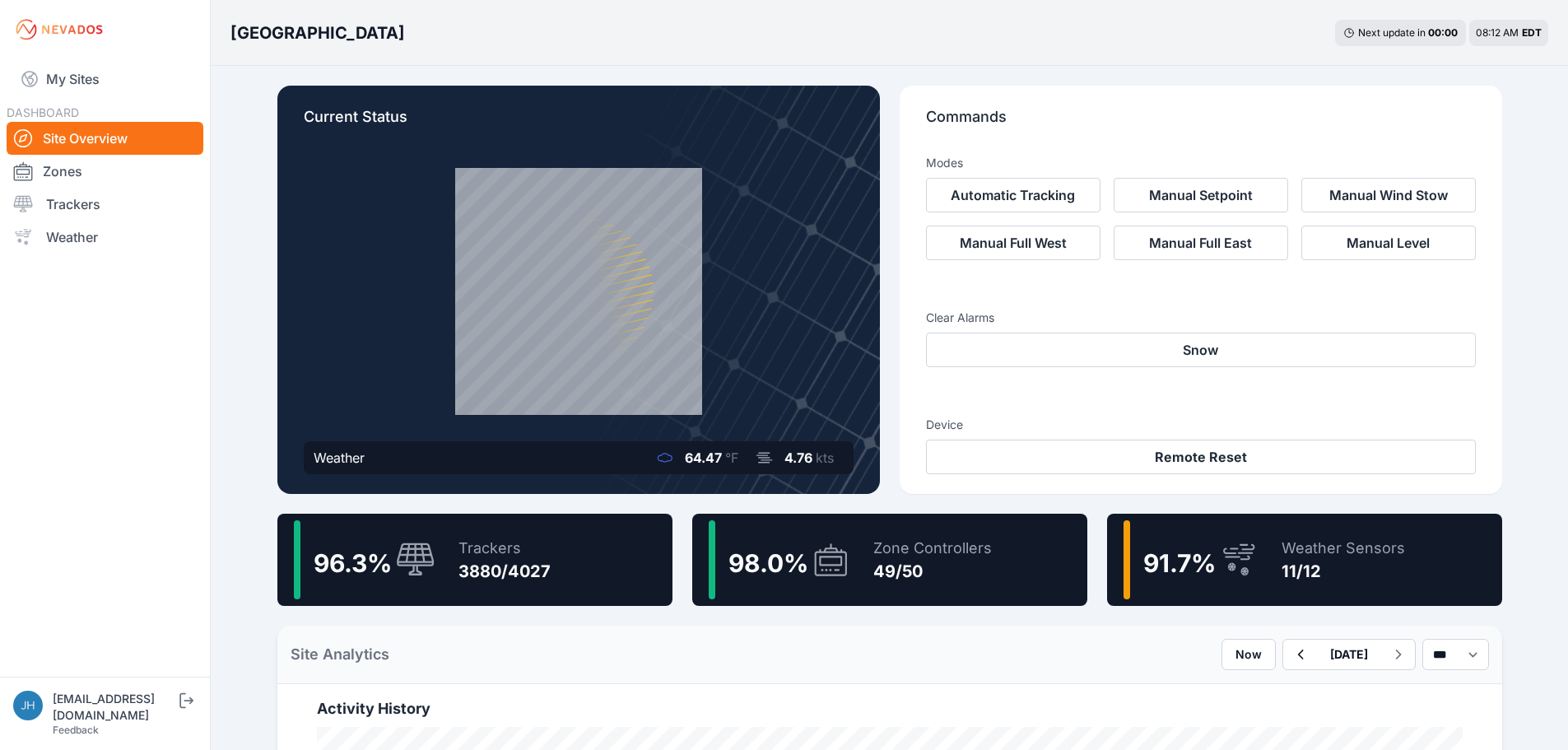
click at [1292, 562] on div "11/12" at bounding box center [1343, 571] width 123 height 23
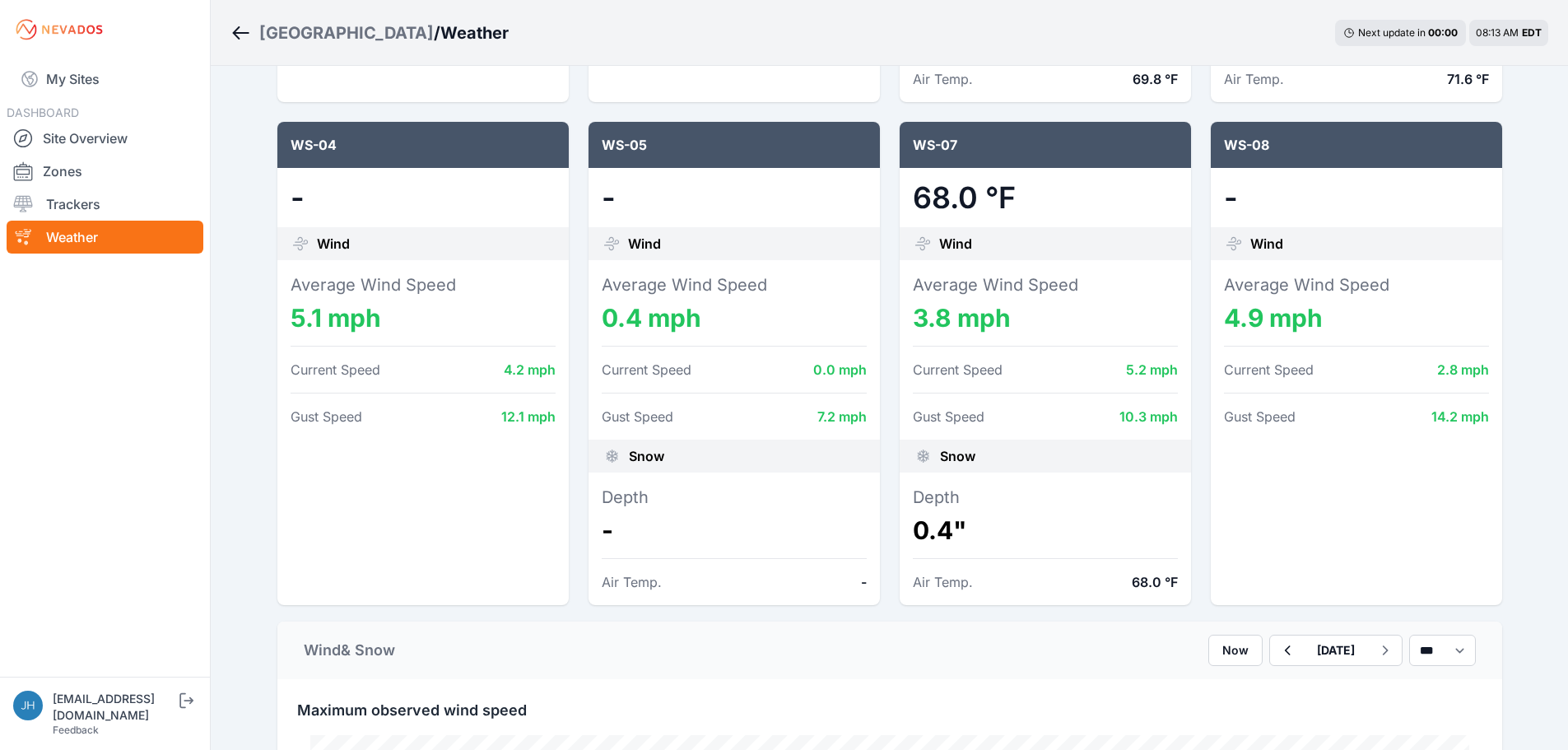
scroll to position [659, 0]
click at [791, 525] on dd "-" at bounding box center [734, 529] width 265 height 29
click at [75, 134] on link "Site Overview" at bounding box center [105, 138] width 197 height 33
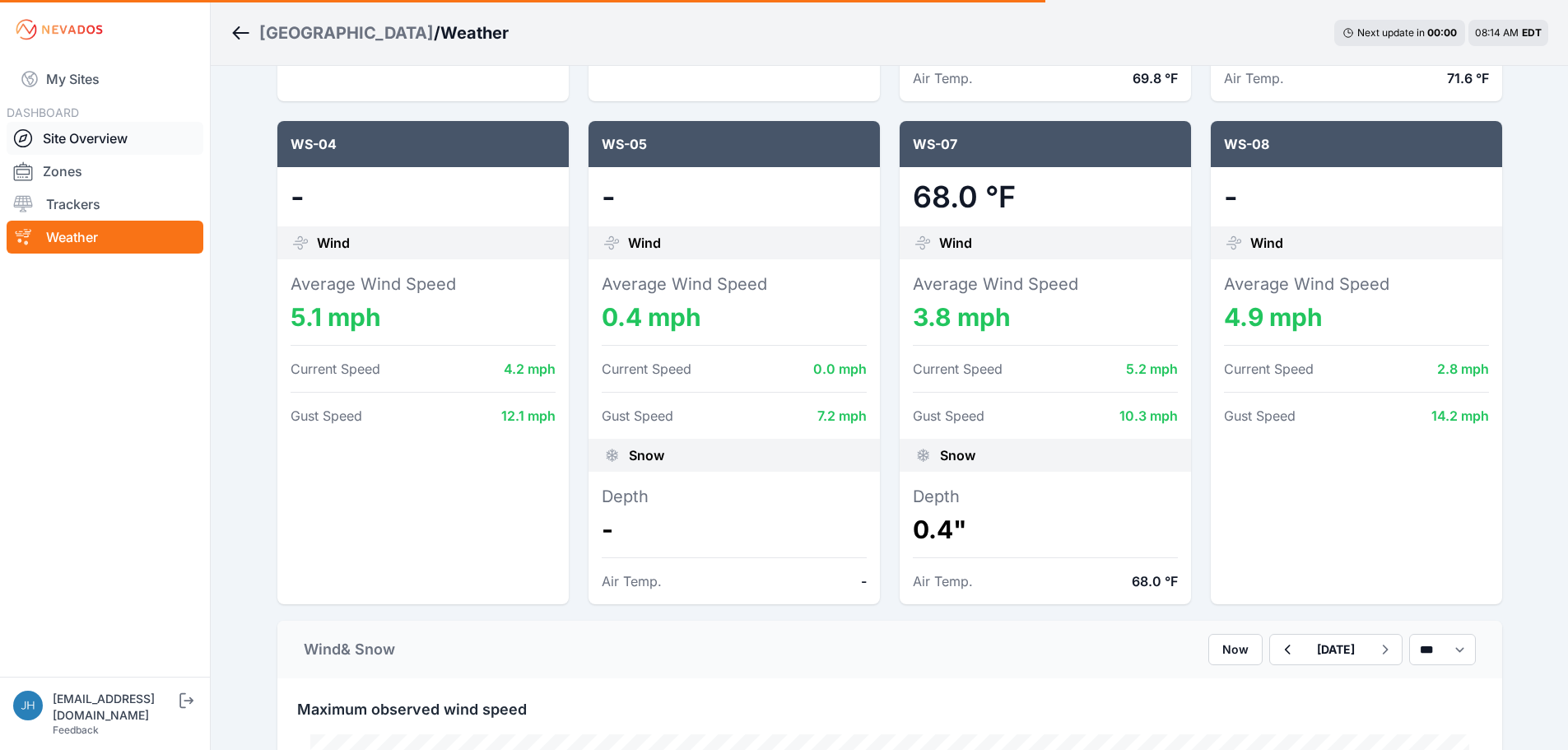
click at [109, 143] on link "Site Overview" at bounding box center [105, 138] width 197 height 33
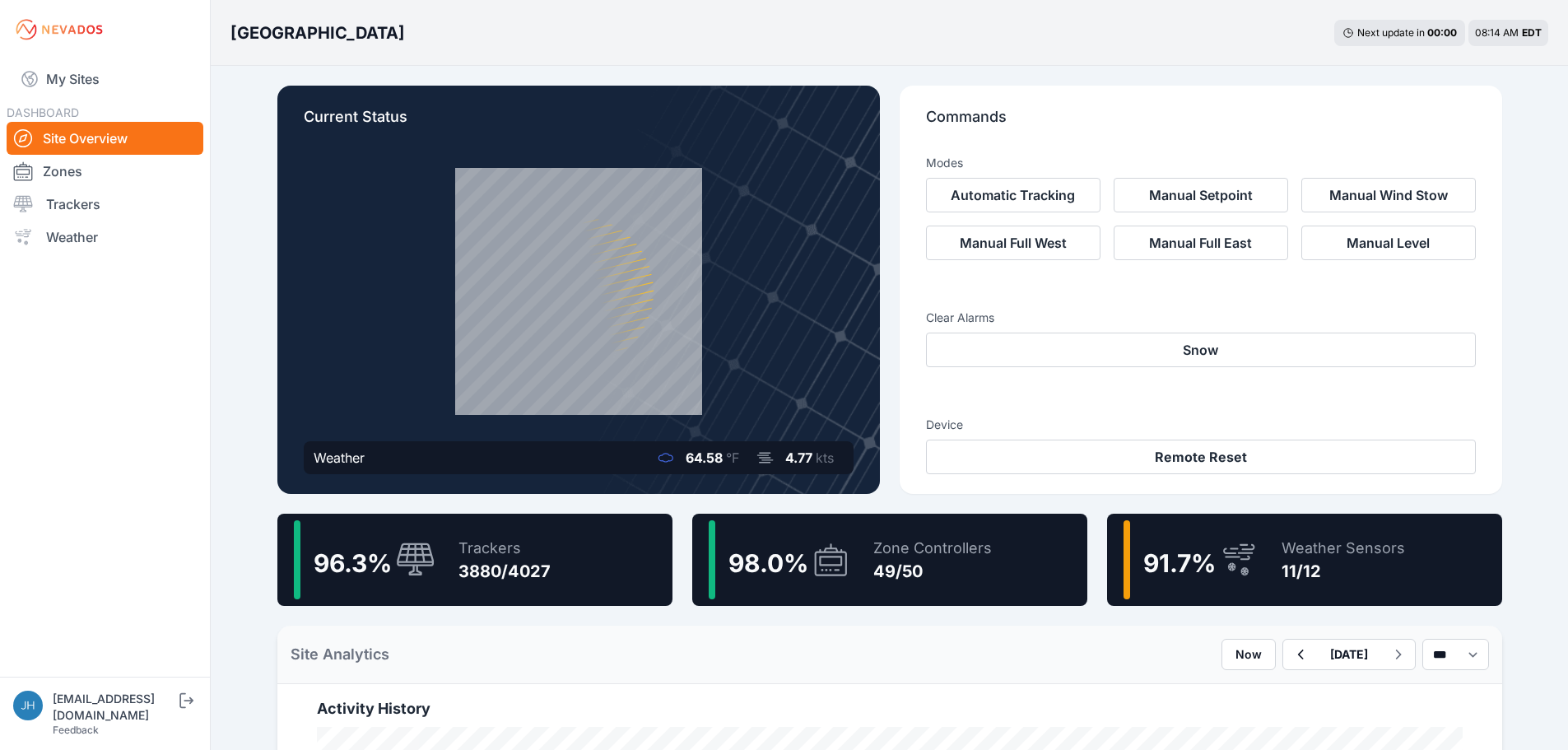
click at [1284, 566] on div "11/12" at bounding box center [1343, 571] width 123 height 23
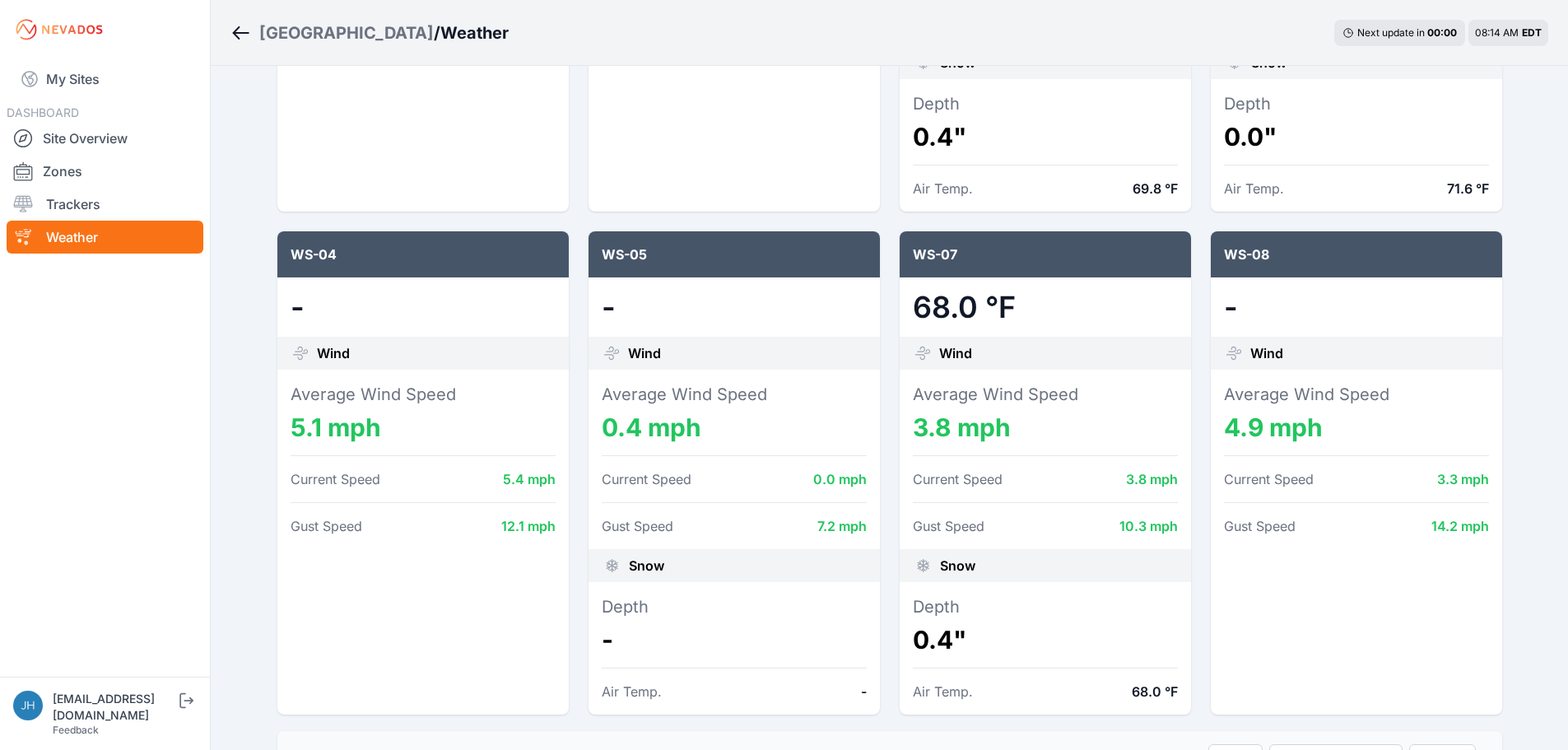
scroll to position [659, 0]
